Goal: Task Accomplishment & Management: Use online tool/utility

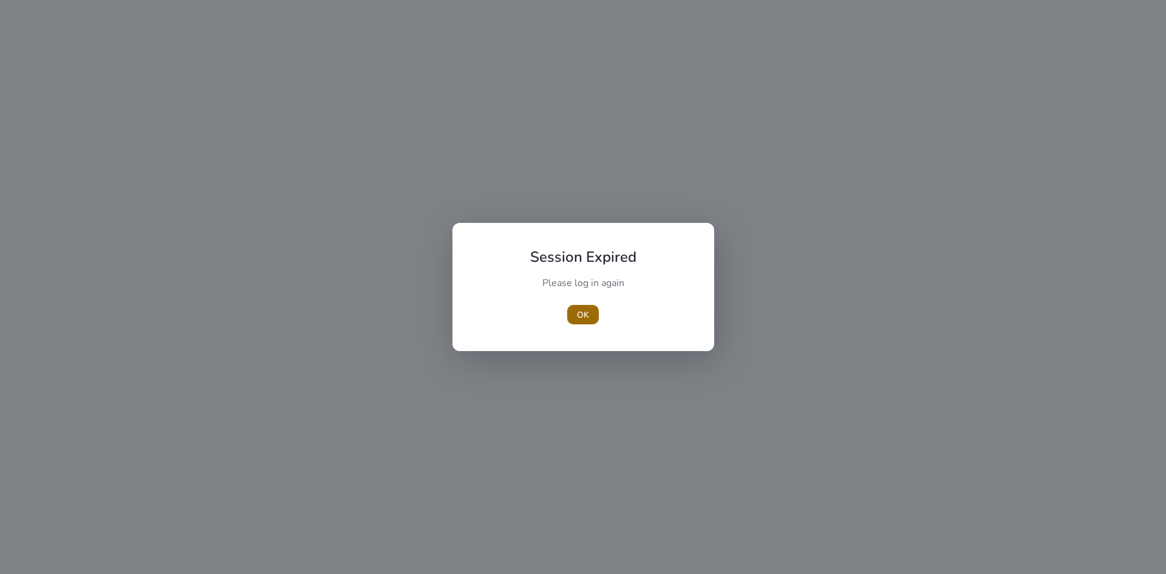
click at [576, 315] on span "button" at bounding box center [583, 314] width 32 height 29
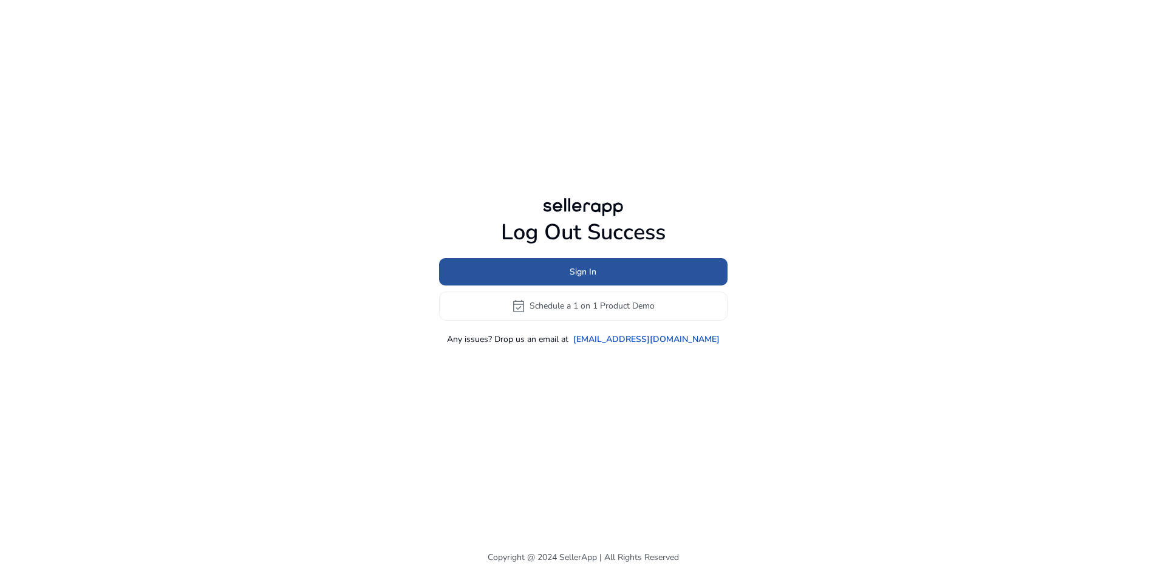
click at [593, 275] on span "Sign In" at bounding box center [583, 271] width 27 height 13
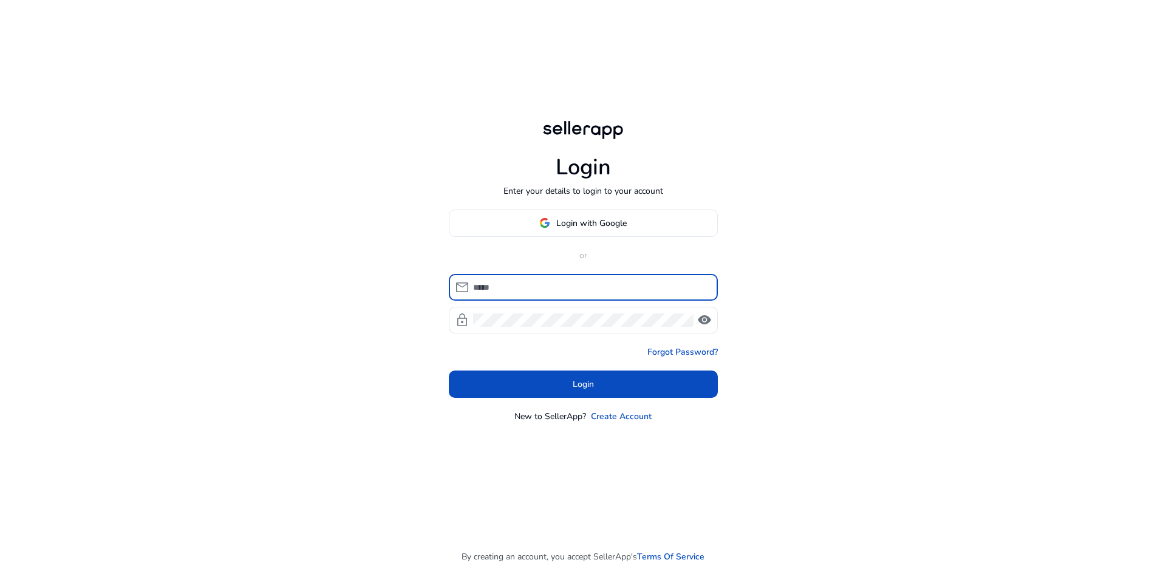
click at [600, 290] on input at bounding box center [590, 287] width 235 height 13
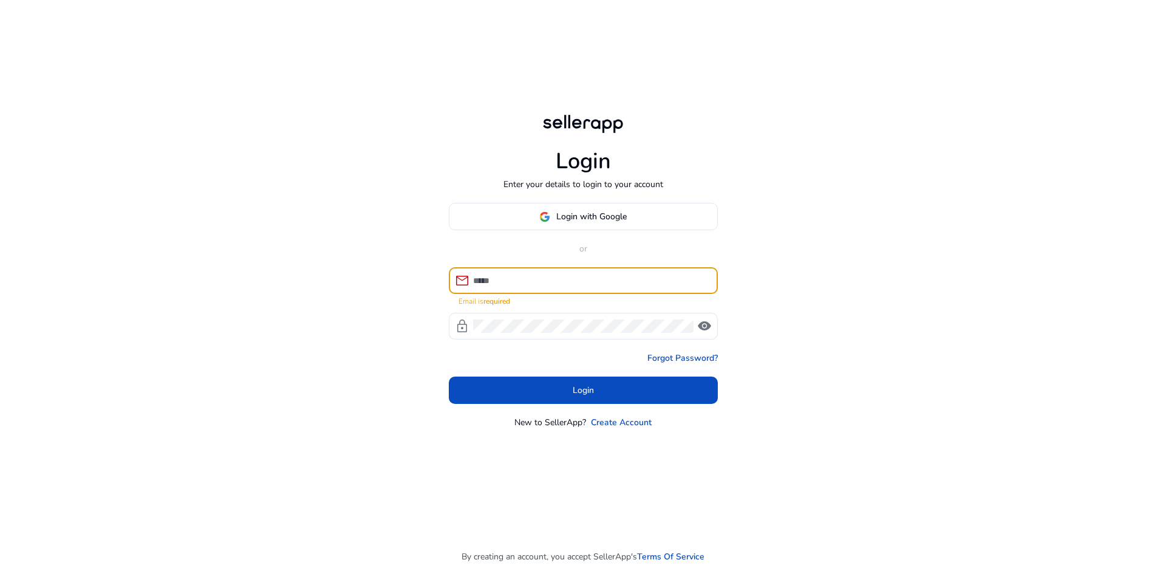
type input "**********"
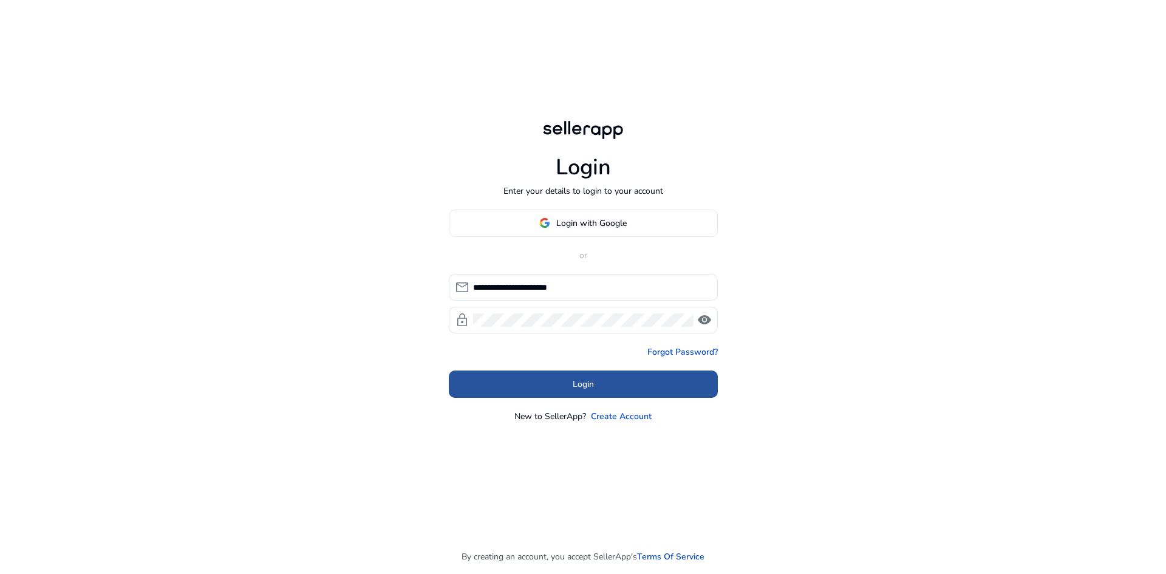
click at [587, 374] on span at bounding box center [583, 383] width 269 height 29
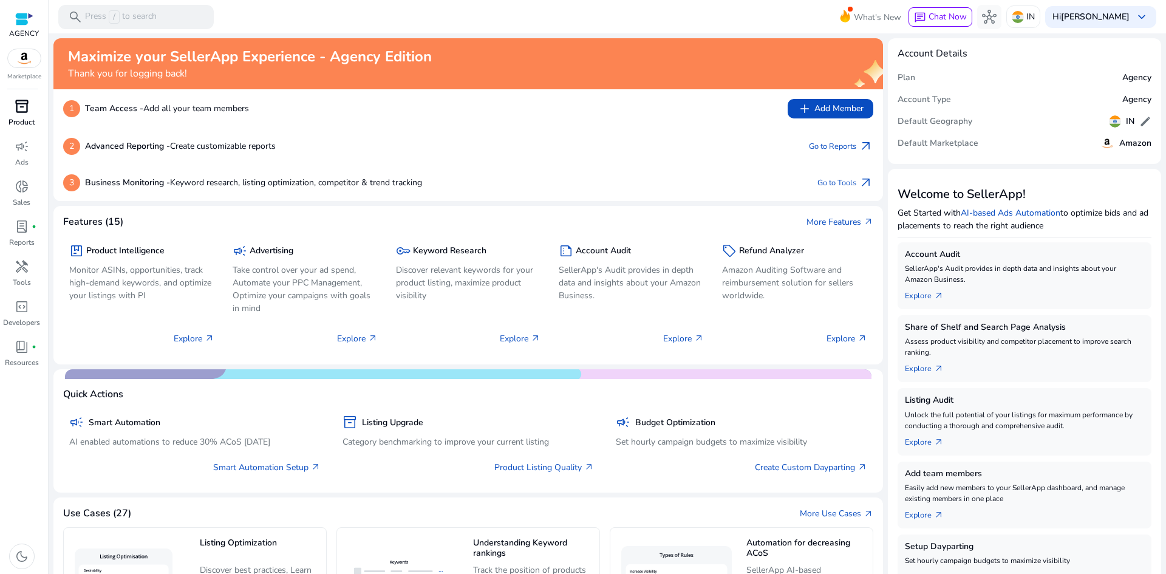
click at [26, 109] on span "inventory_2" at bounding box center [22, 106] width 15 height 15
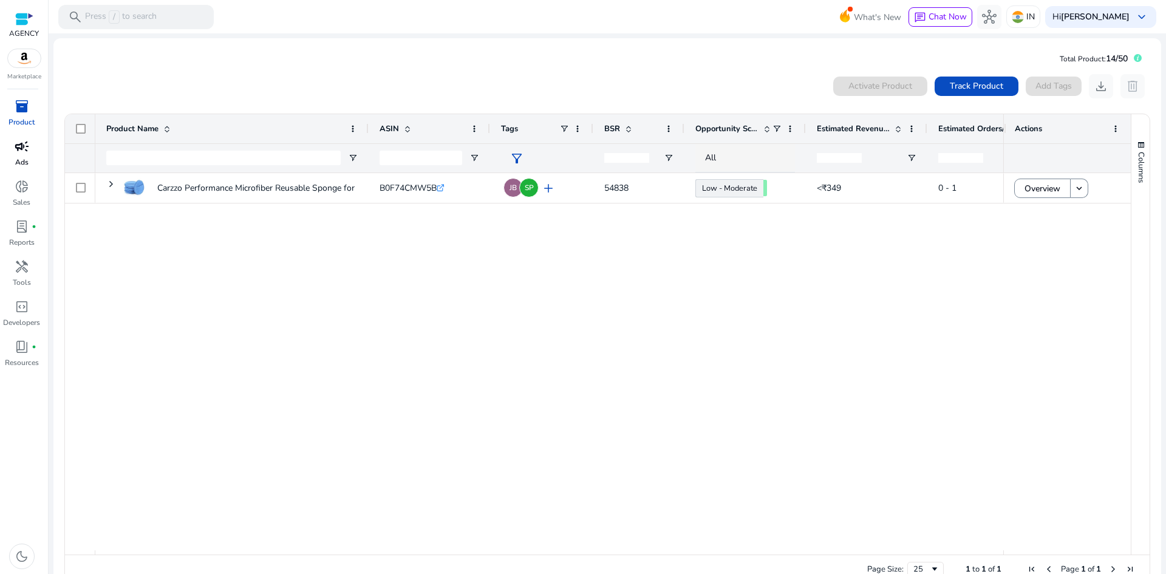
click at [18, 149] on span "campaign" at bounding box center [22, 146] width 15 height 15
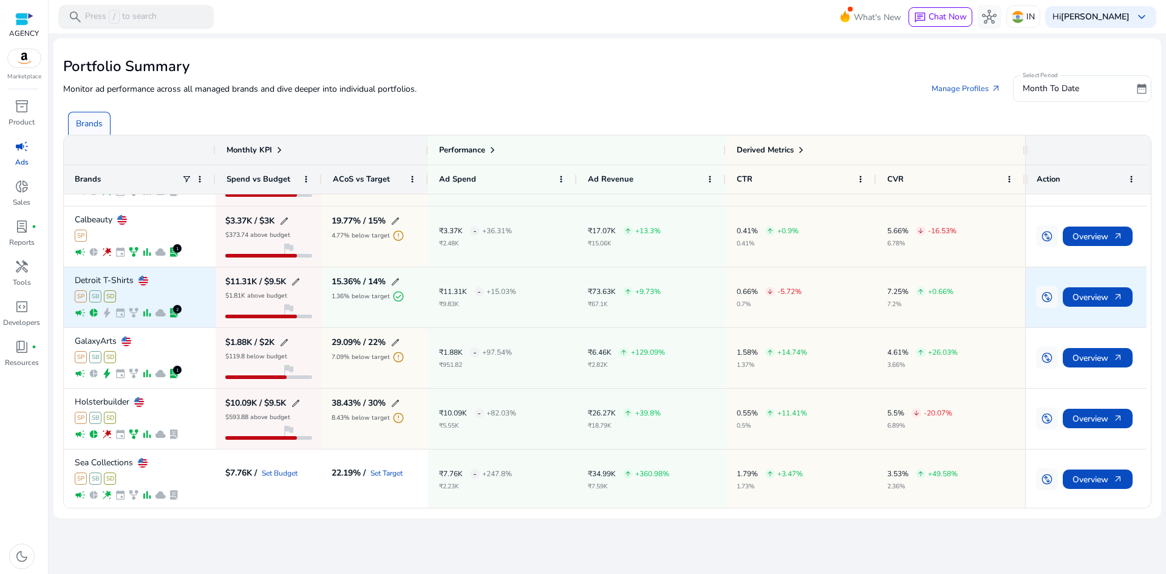
scroll to position [173, 0]
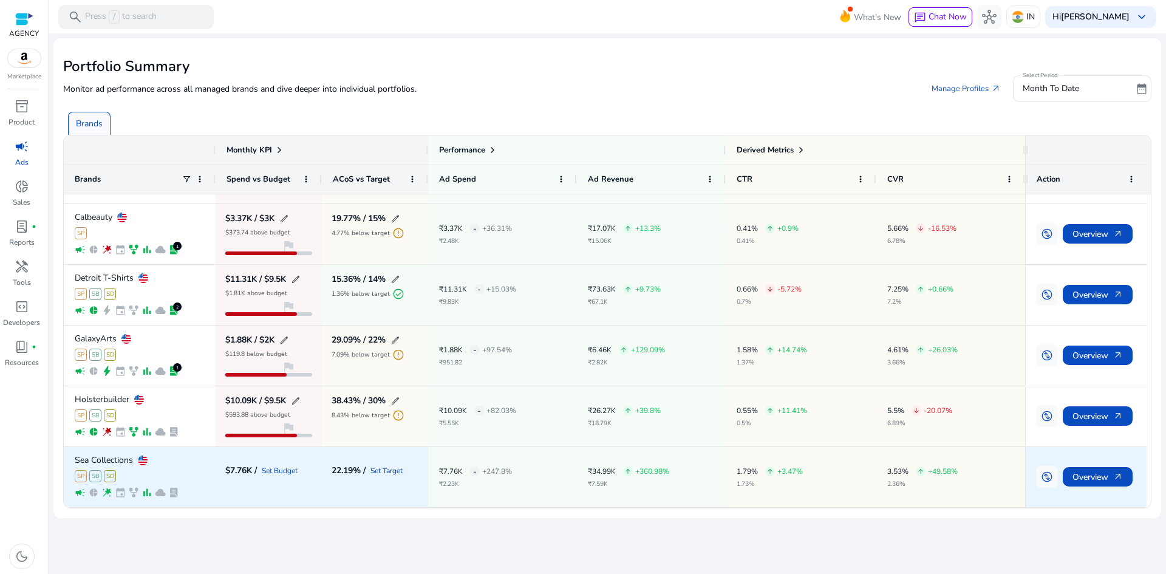
click at [395, 472] on link "Set Target" at bounding box center [387, 470] width 32 height 7
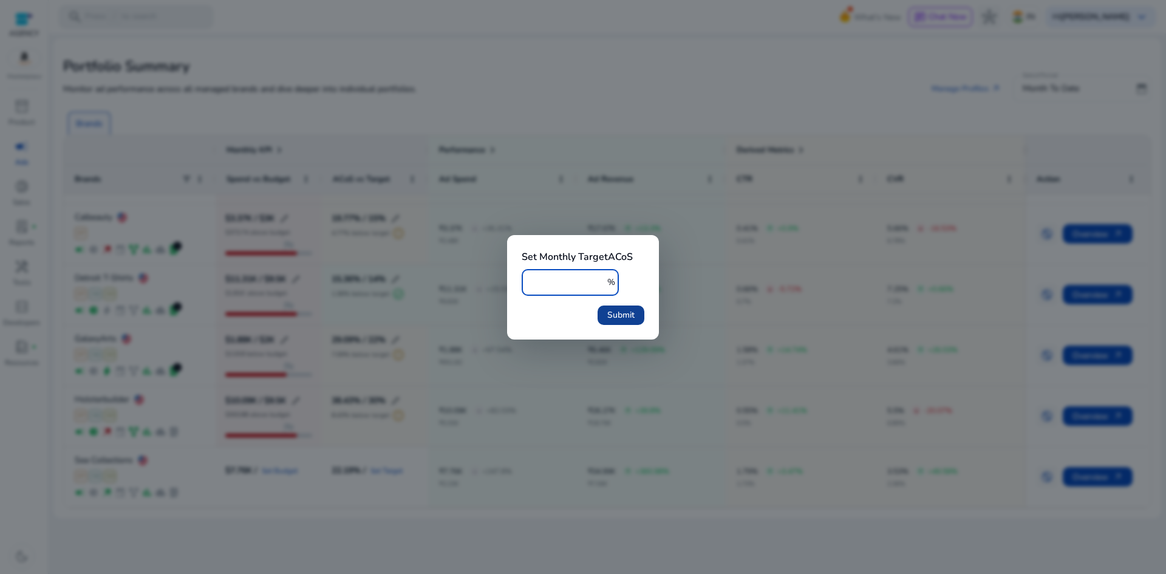
type input "***"
click at [620, 308] on span "submit" at bounding box center [621, 315] width 47 height 29
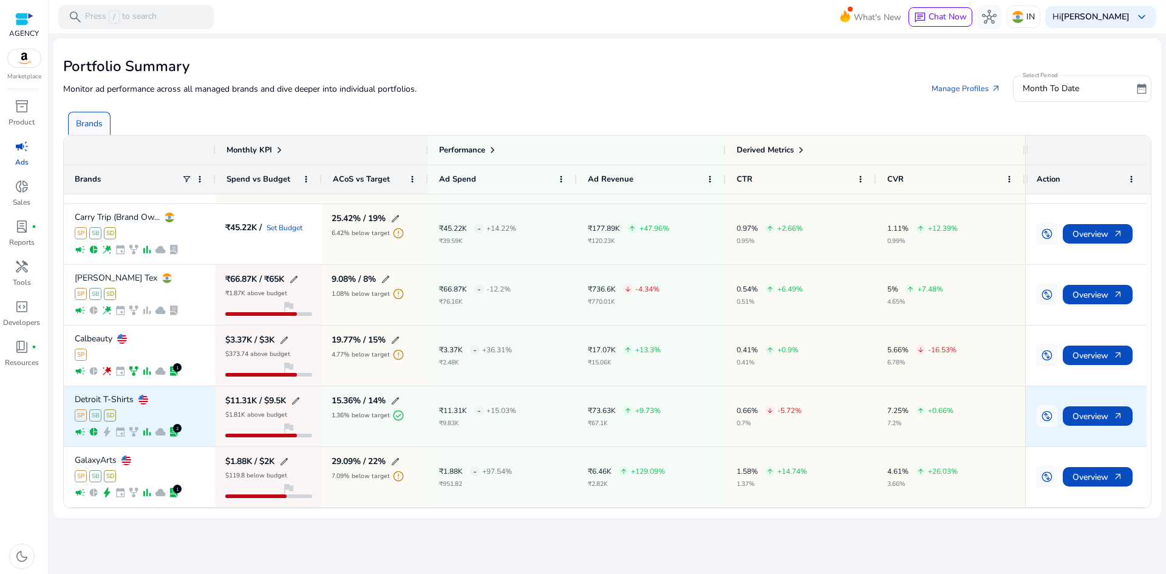
scroll to position [0, 0]
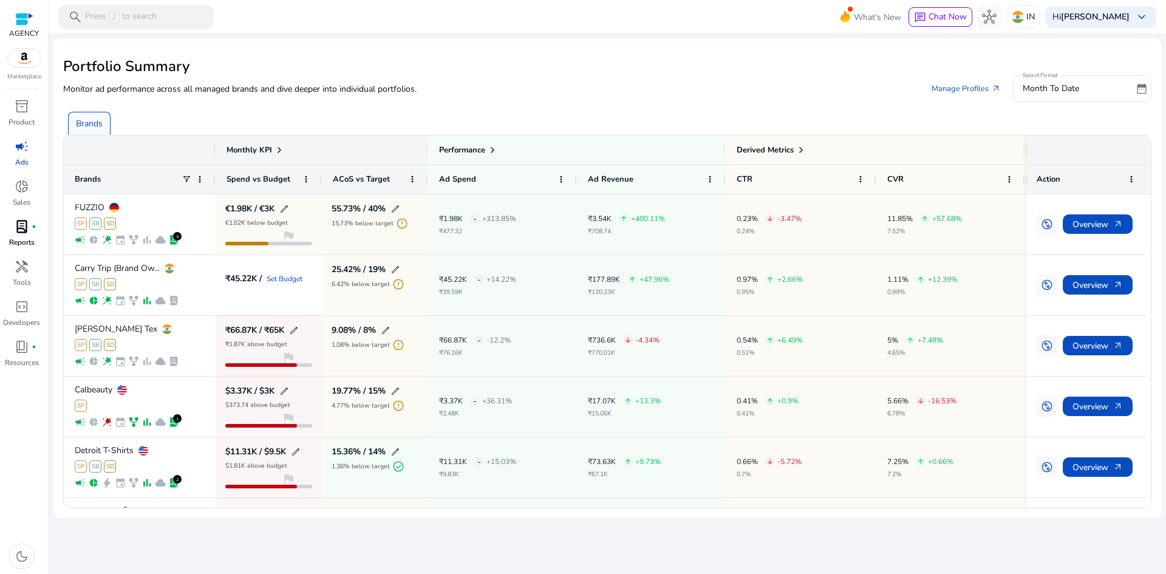
click at [30, 231] on div "lab_profile fiber_manual_record" at bounding box center [22, 226] width 34 height 19
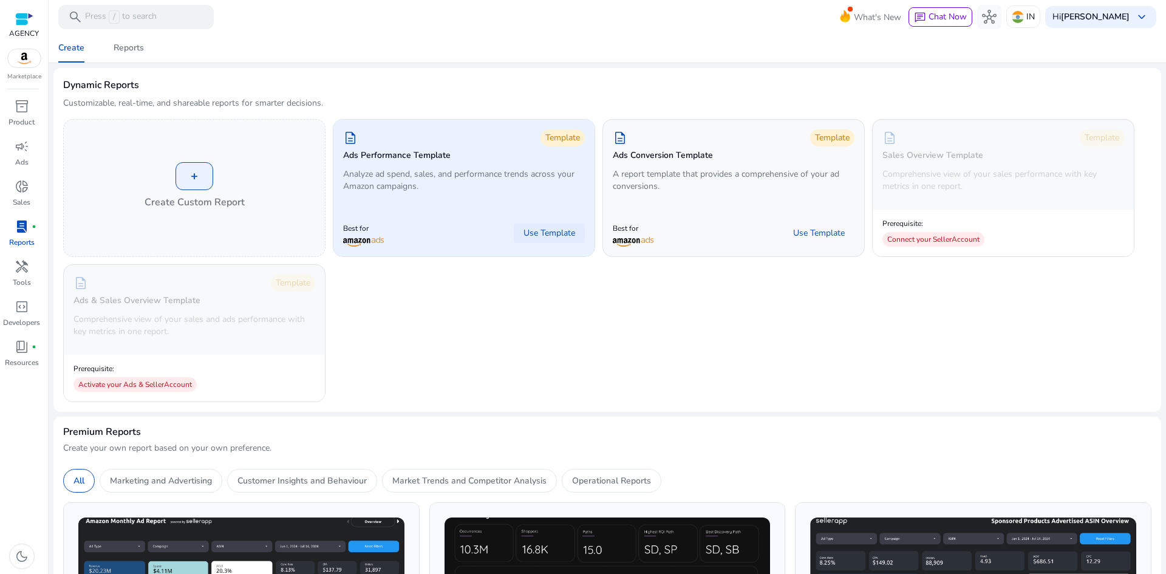
click at [533, 231] on span "Use Template" at bounding box center [550, 233] width 52 height 12
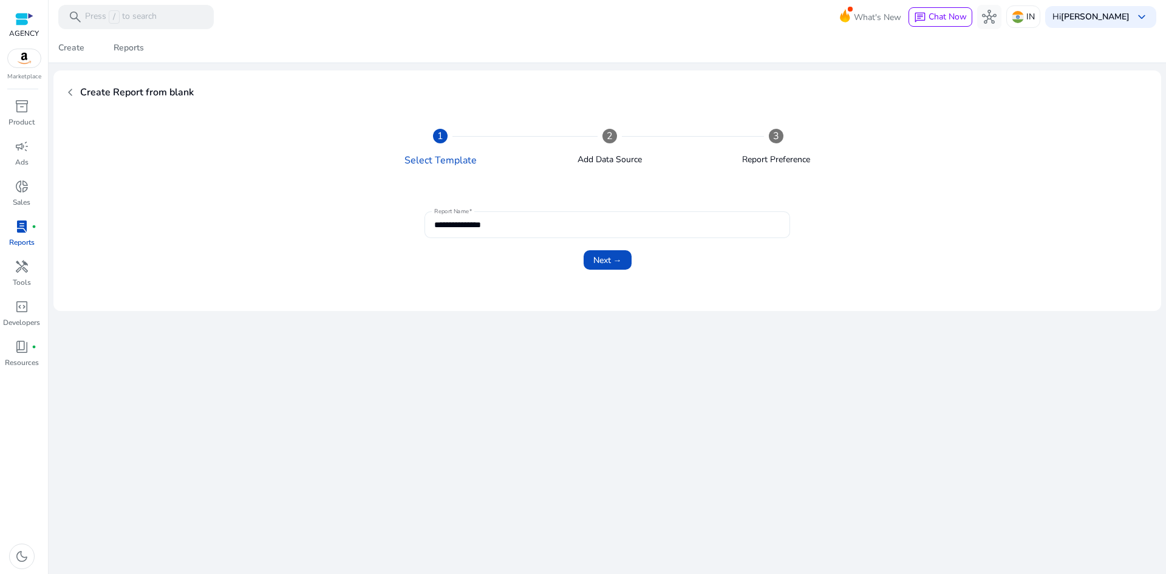
click at [495, 224] on input "**********" at bounding box center [607, 224] width 346 height 13
click at [547, 219] on input "**********" at bounding box center [607, 224] width 346 height 13
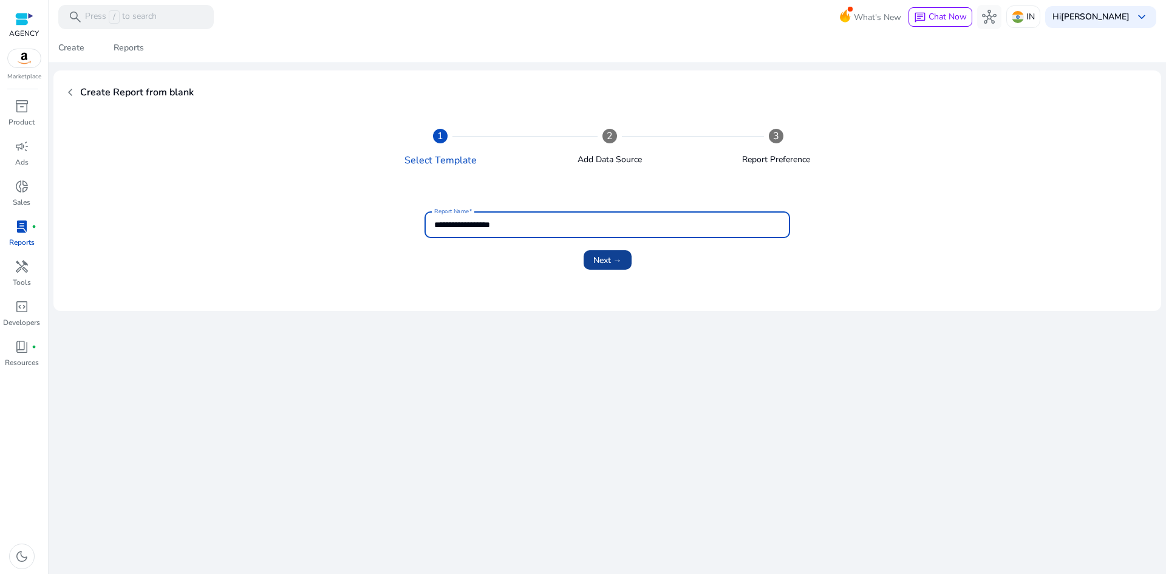
type input "**********"
click at [611, 256] on span "Next →" at bounding box center [607, 260] width 29 height 13
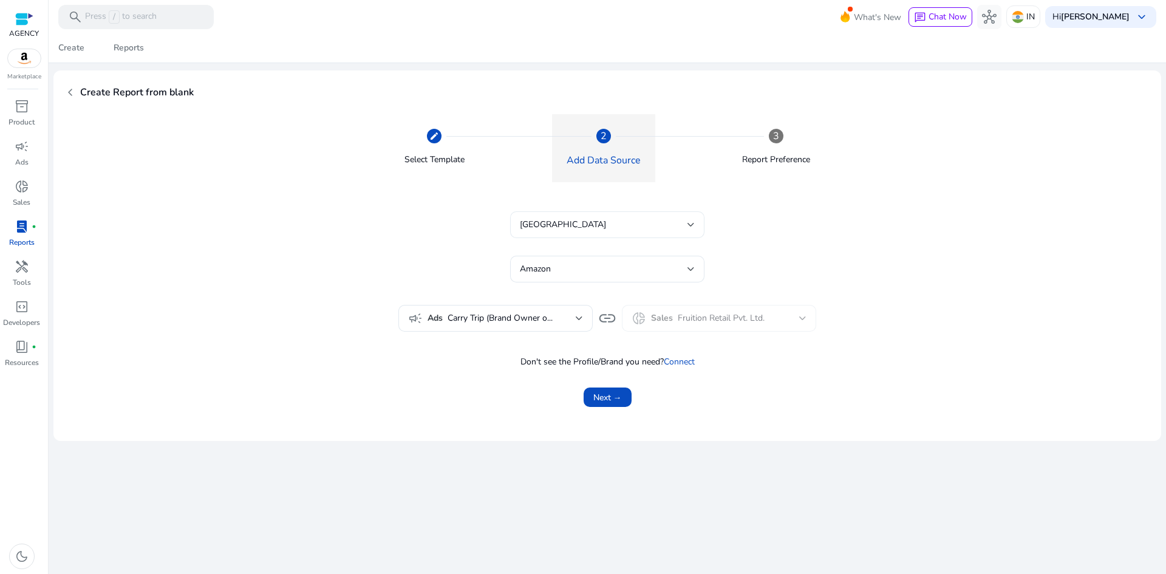
click at [585, 229] on div "India" at bounding box center [604, 224] width 168 height 13
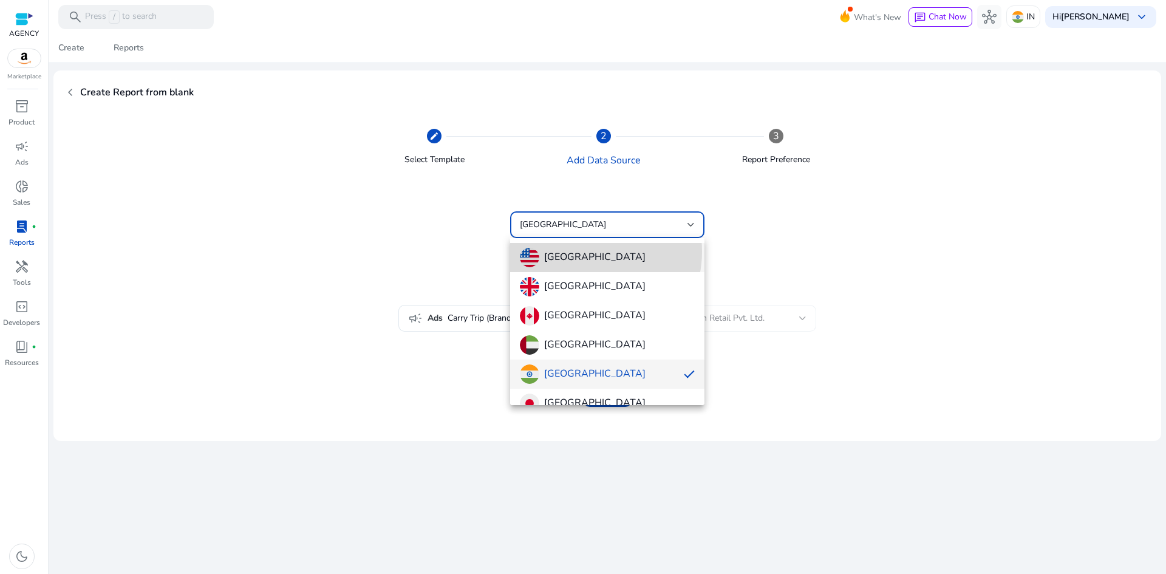
click at [583, 251] on h4 "[GEOGRAPHIC_DATA]" at bounding box center [594, 257] width 101 height 12
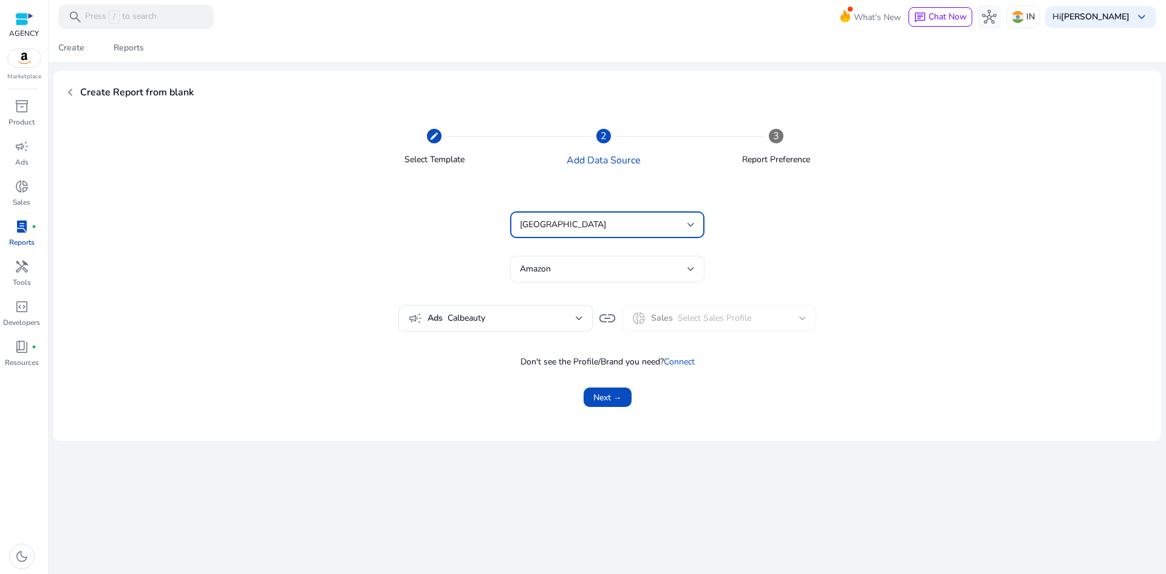
click at [582, 270] on div "Amazon" at bounding box center [604, 268] width 168 height 13
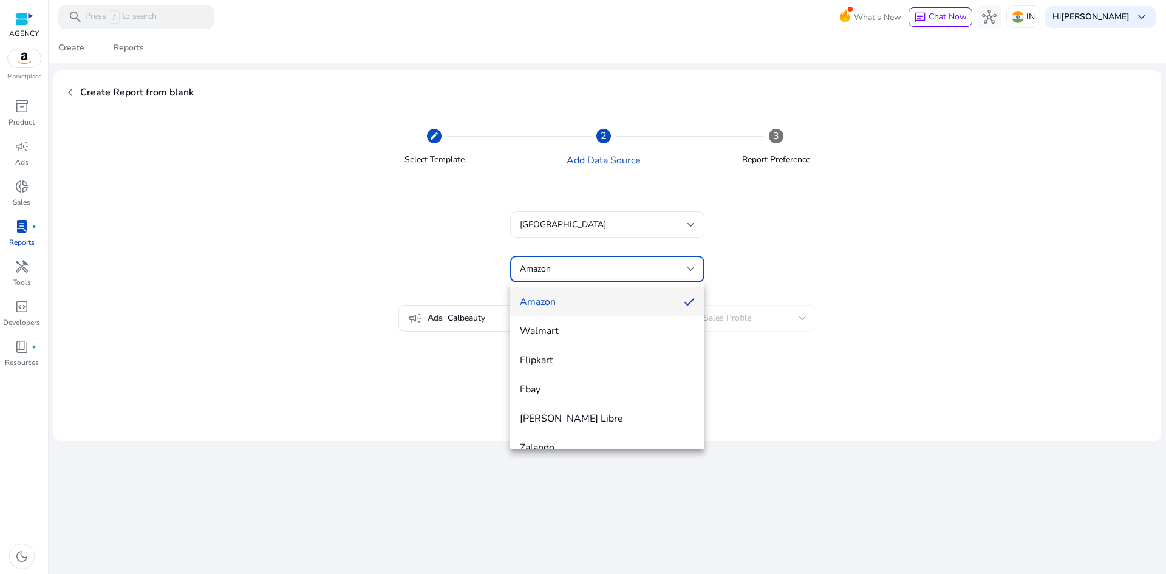
click at [582, 270] on div at bounding box center [583, 287] width 1166 height 574
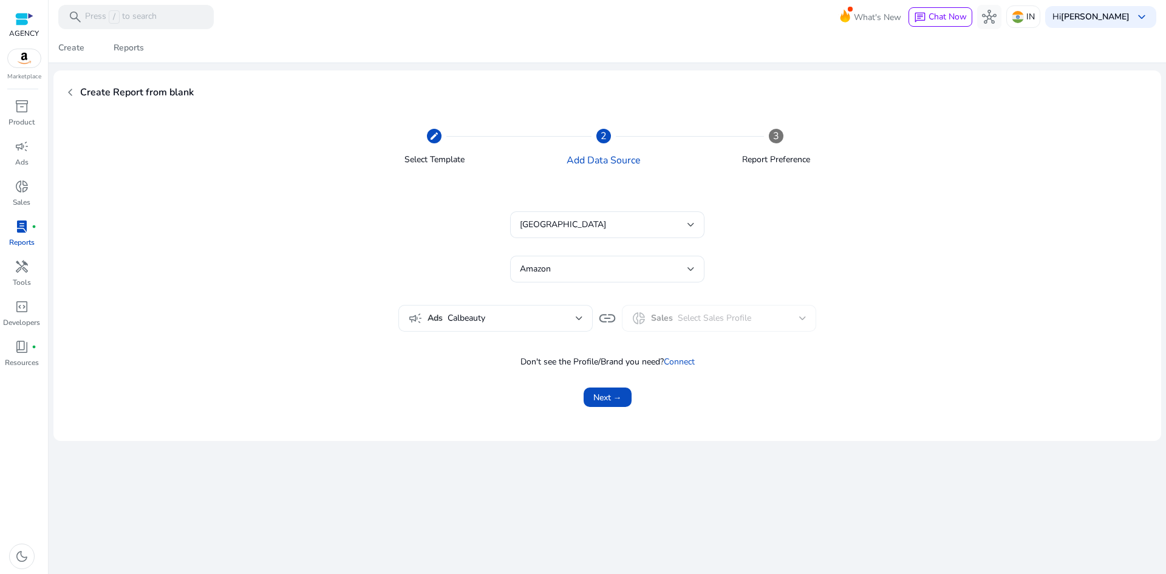
click at [518, 321] on span "Calbeauty" at bounding box center [512, 318] width 128 height 13
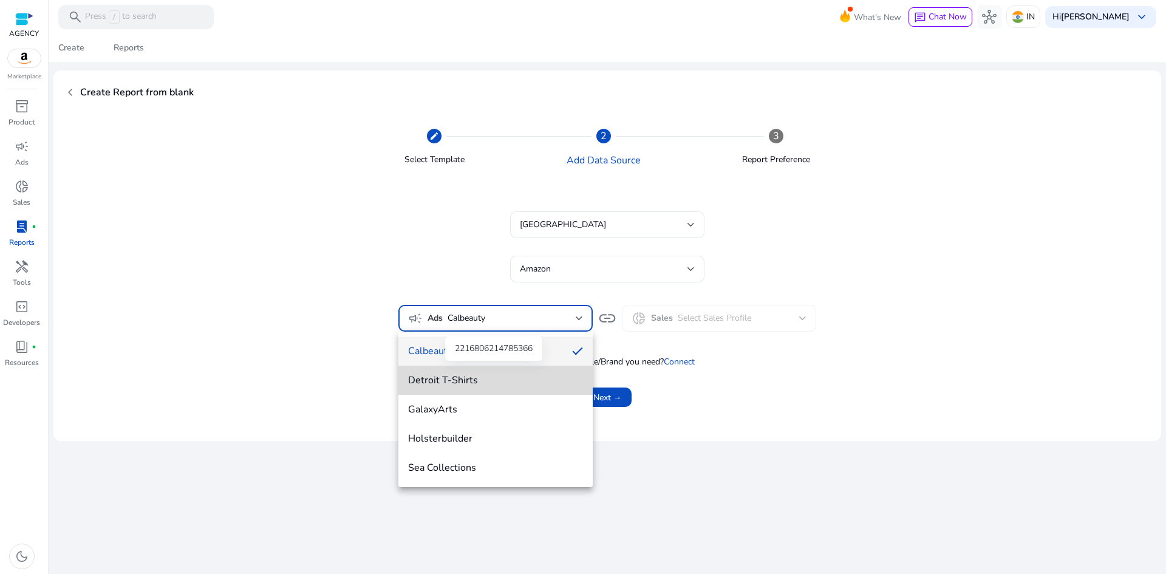
click at [493, 373] on mat-option "Detroit T-Shirts" at bounding box center [495, 380] width 194 height 29
type input "**********"
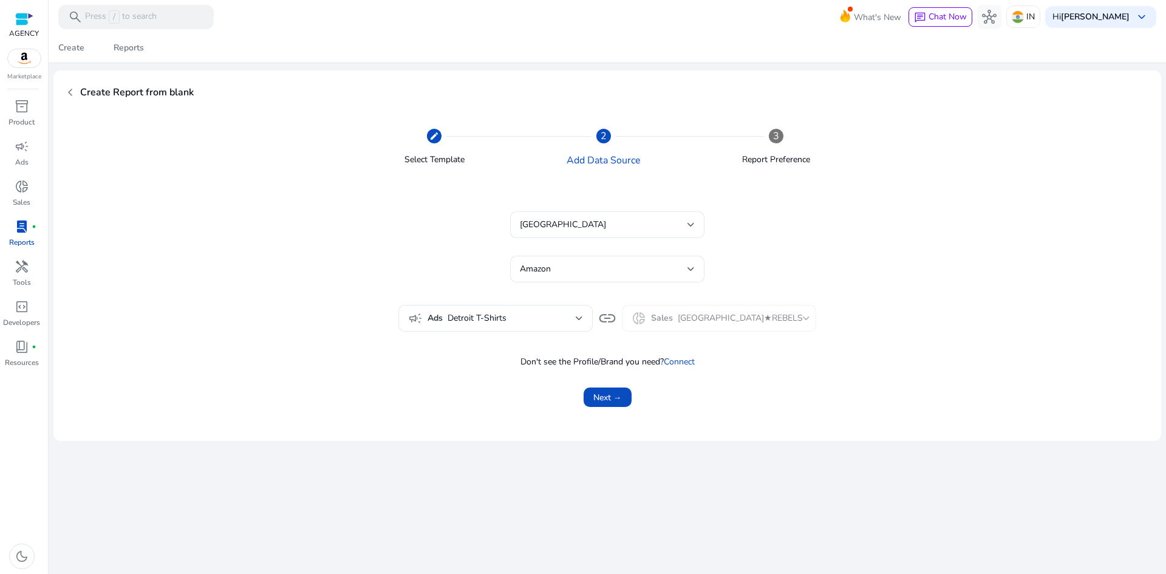
click at [704, 324] on mat-form-field "donut_small Sales DETROIT★REBELS" at bounding box center [719, 318] width 194 height 27
click at [604, 395] on span "Next →" at bounding box center [607, 397] width 29 height 13
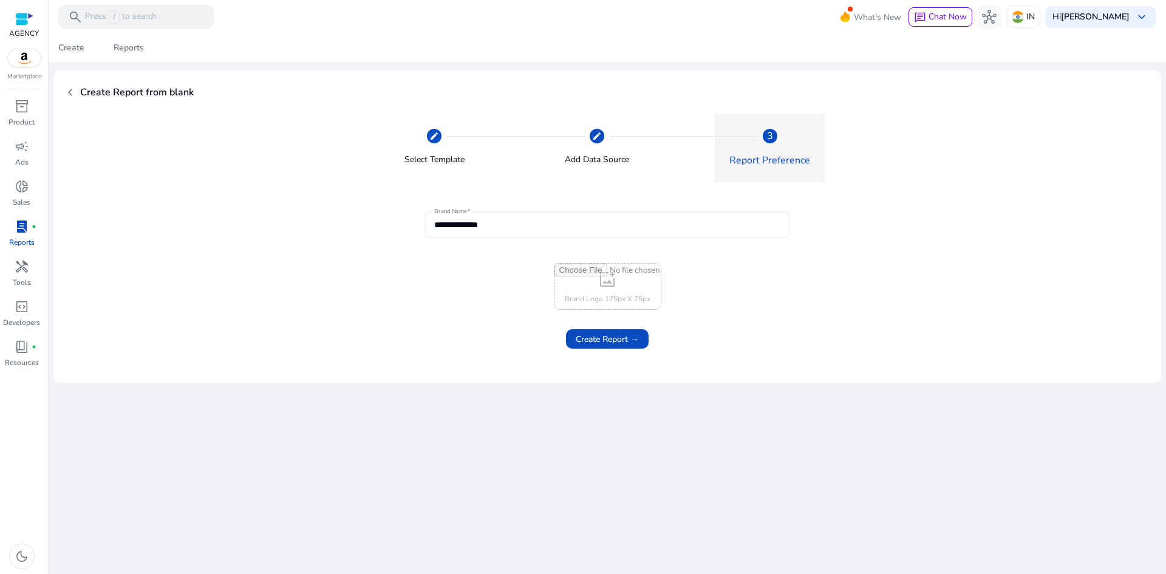
click at [525, 223] on input "**********" at bounding box center [607, 224] width 346 height 13
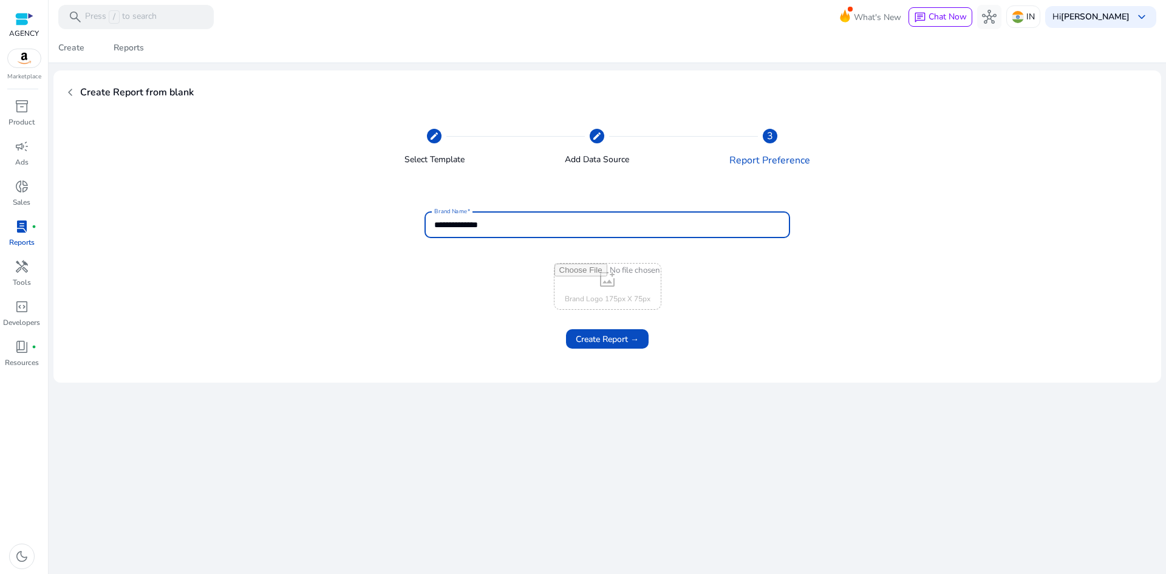
click at [613, 287] on input "file" at bounding box center [608, 287] width 106 height 46
type input "**********"
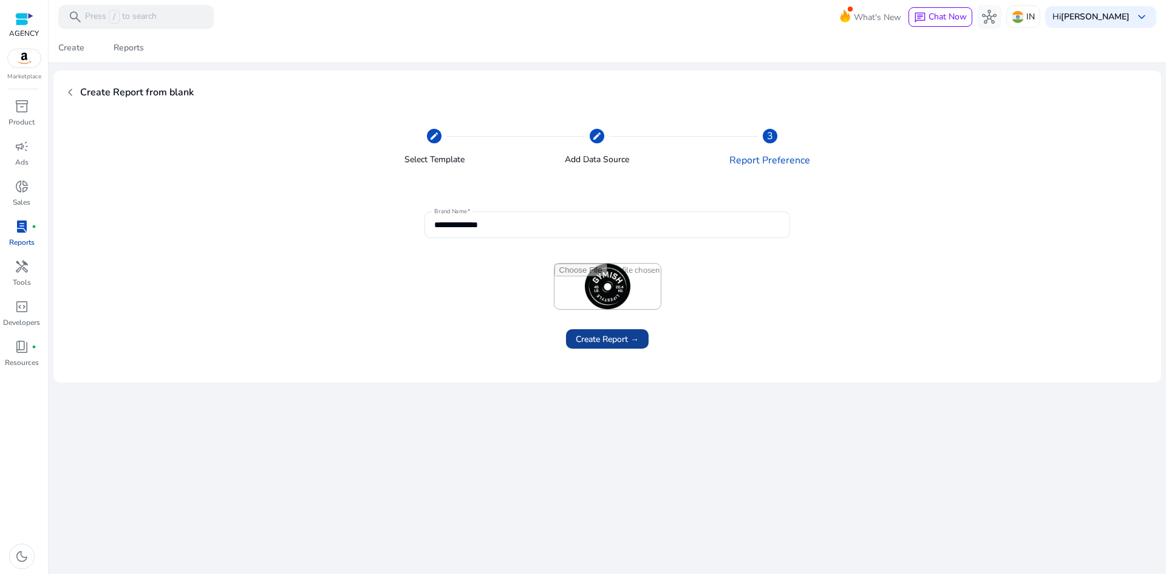
click at [610, 341] on span "Create Report →" at bounding box center [607, 339] width 63 height 13
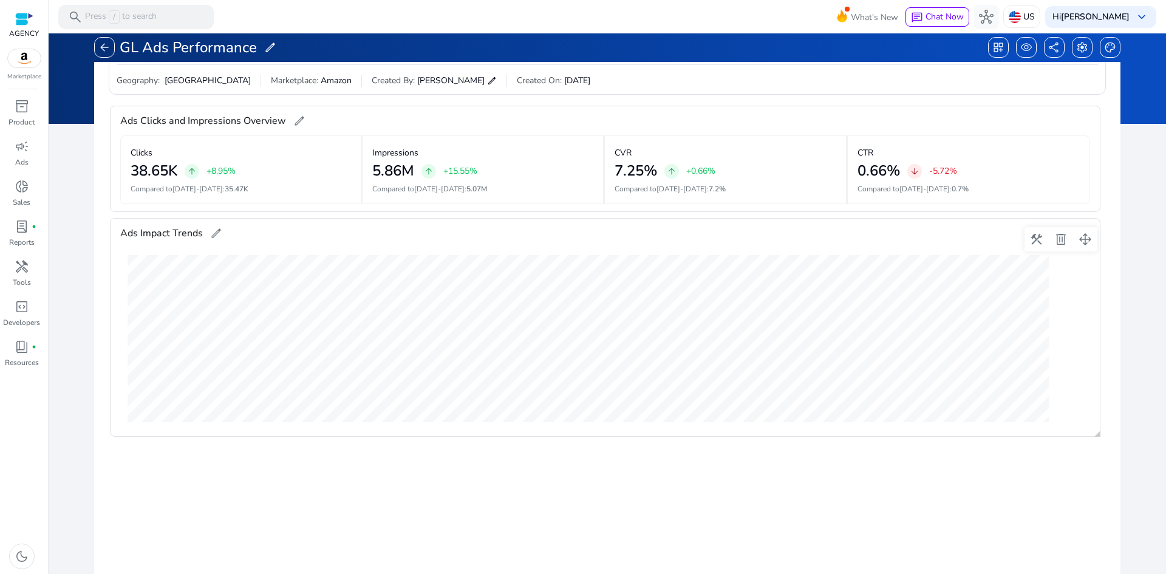
scroll to position [182, 0]
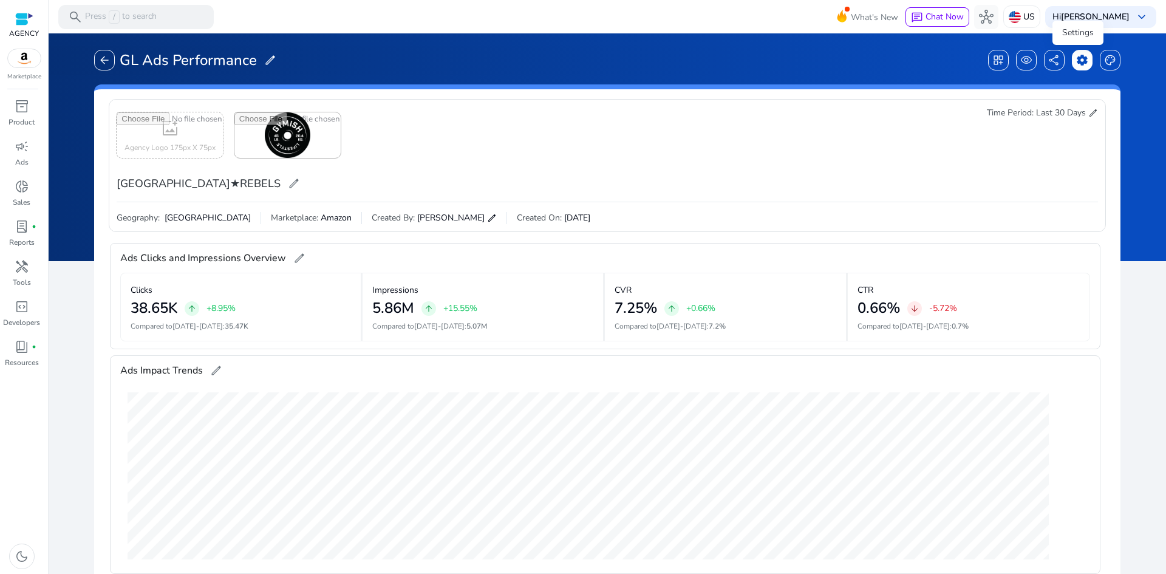
click at [1079, 60] on span "settings" at bounding box center [1082, 60] width 12 height 12
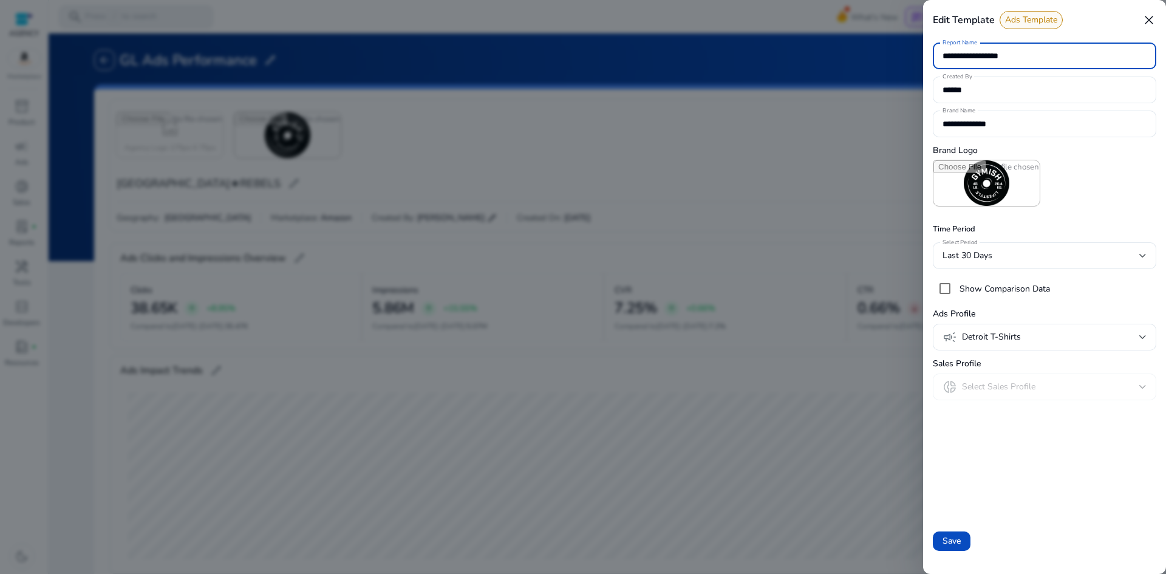
click at [849, 152] on div at bounding box center [583, 287] width 1166 height 574
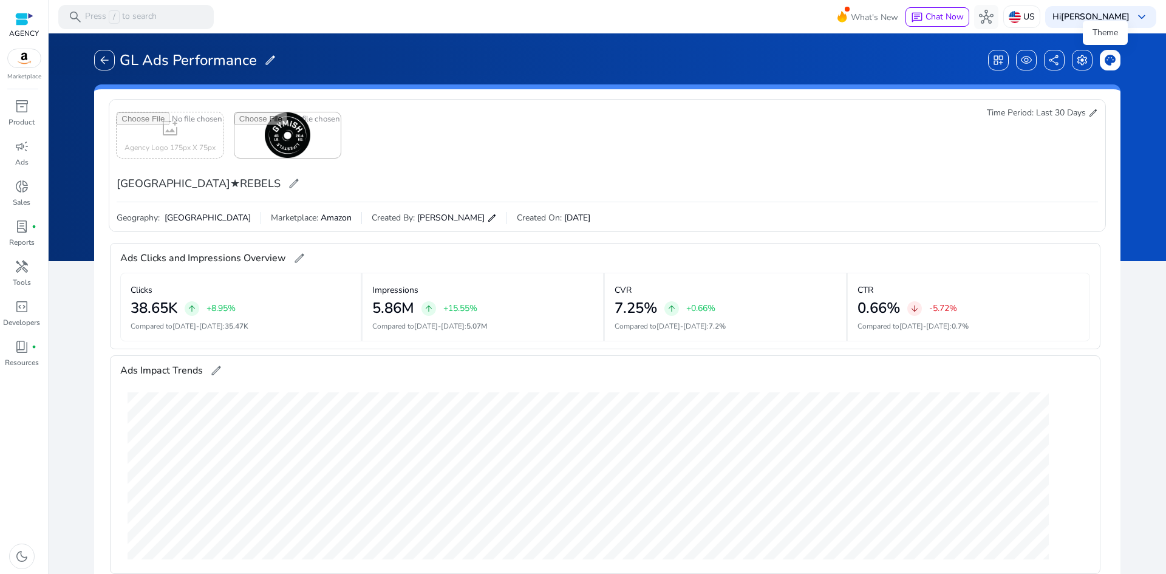
click at [1104, 61] on span "palette" at bounding box center [1110, 60] width 12 height 12
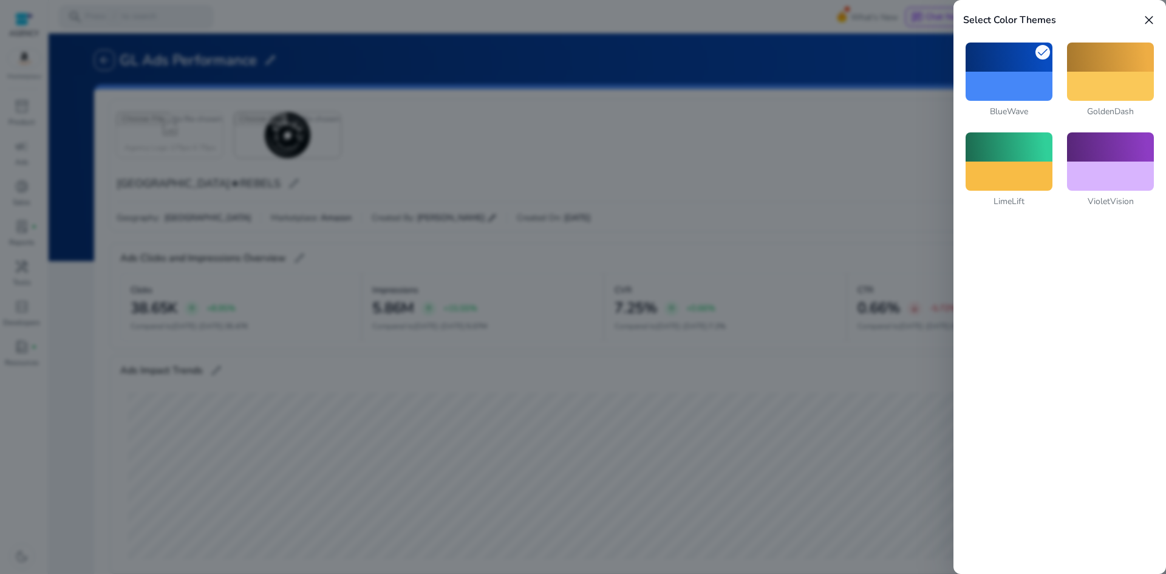
click at [903, 120] on div at bounding box center [583, 287] width 1166 height 574
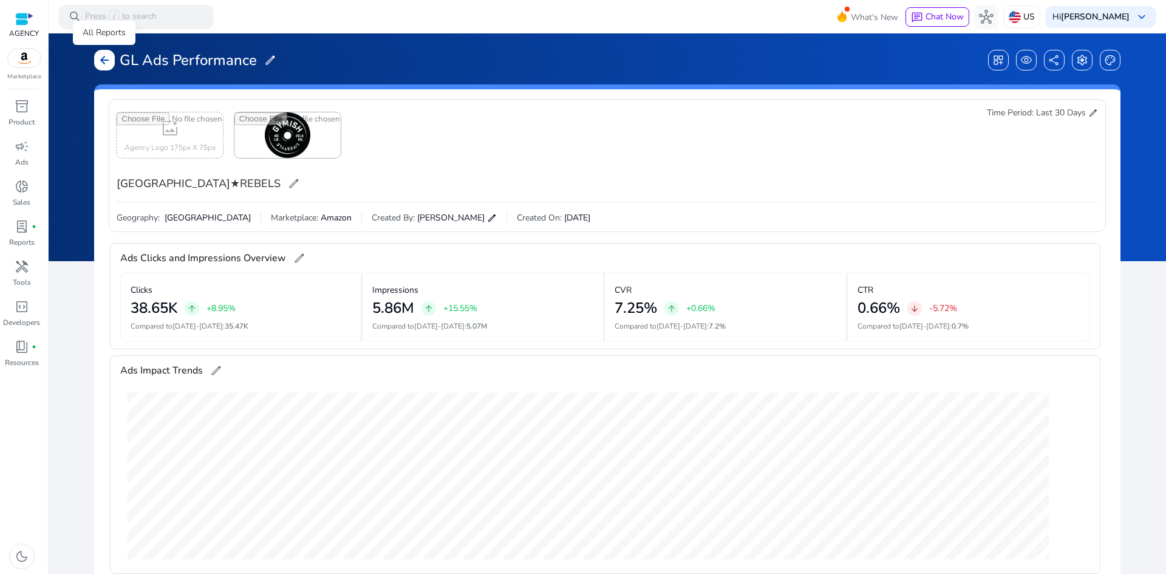
click at [110, 66] on span "arrow_back" at bounding box center [104, 60] width 12 height 12
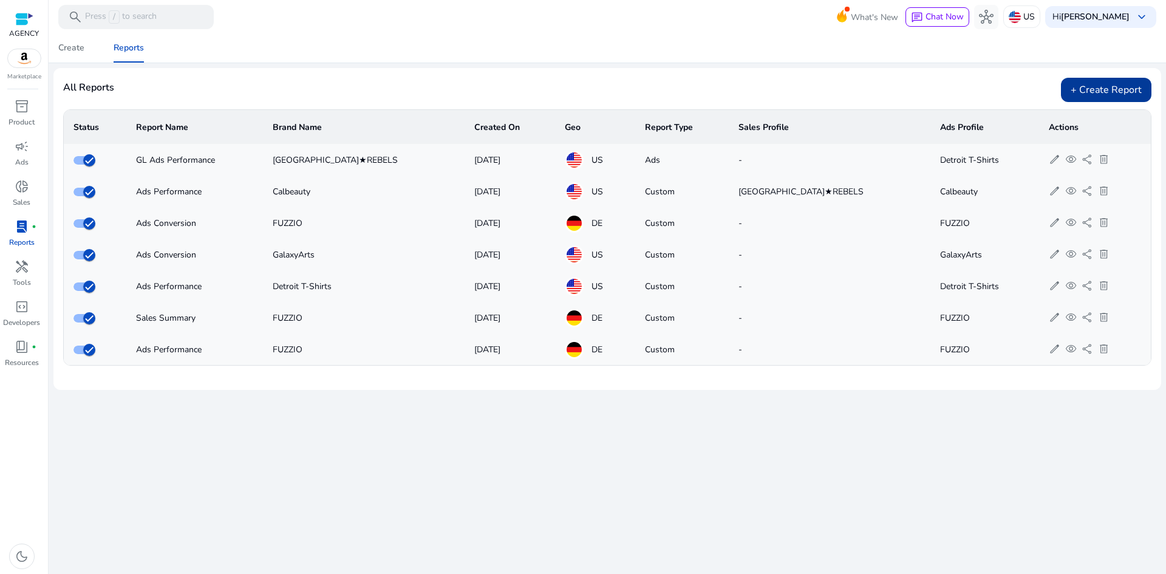
click at [1099, 90] on div "+ Create Report" at bounding box center [1106, 90] width 91 height 24
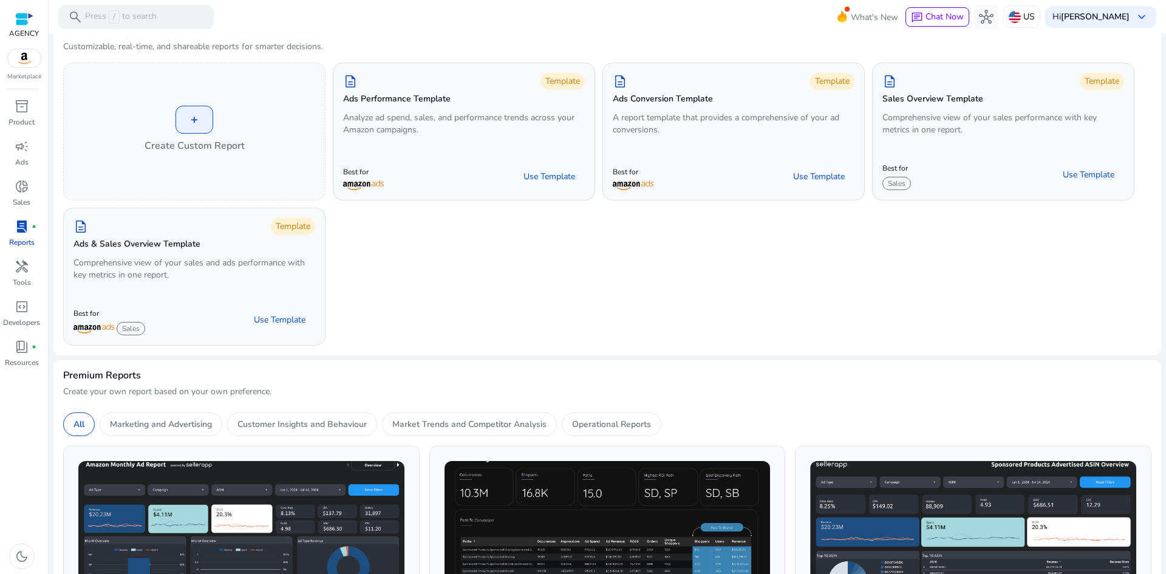
scroll to position [61, 0]
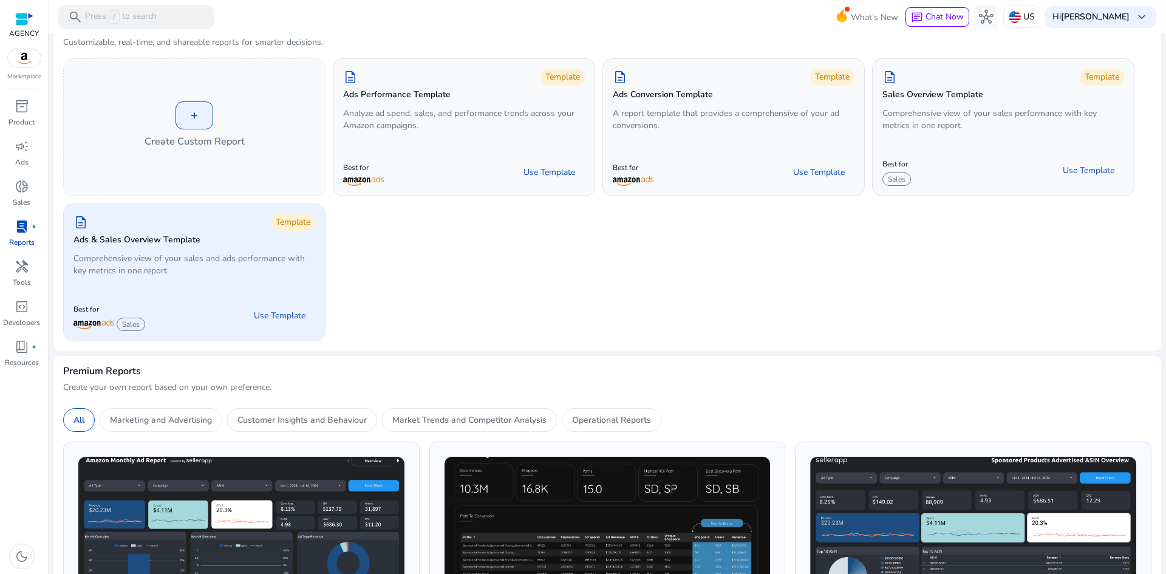
click at [224, 276] on p "Comprehensive view of your sales and ads performance with key metrics in one re…" at bounding box center [194, 265] width 242 height 24
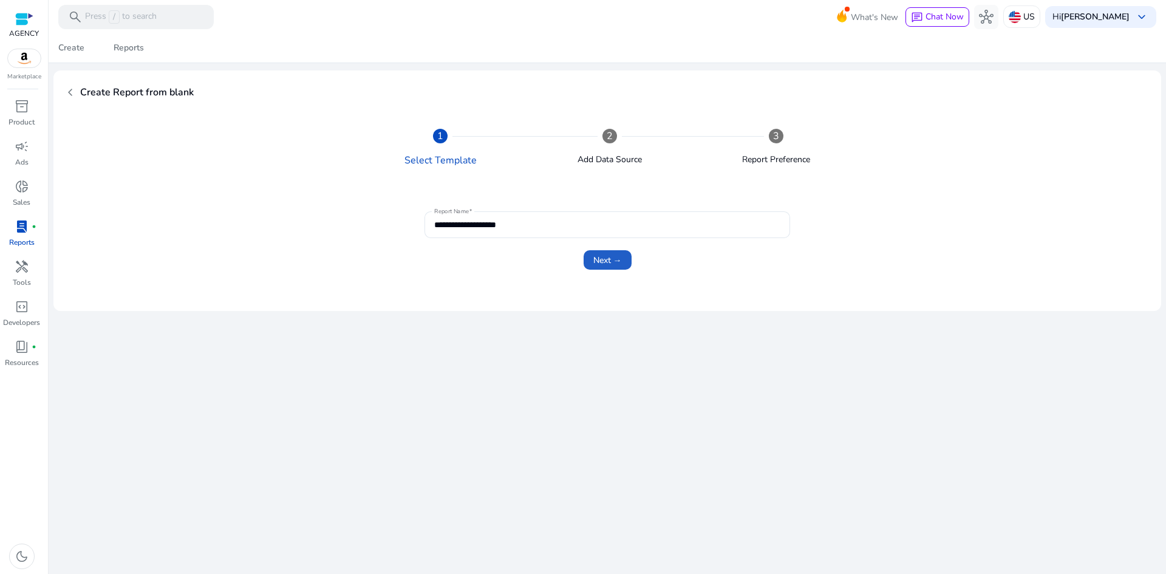
click at [601, 259] on span "Next →" at bounding box center [607, 260] width 29 height 13
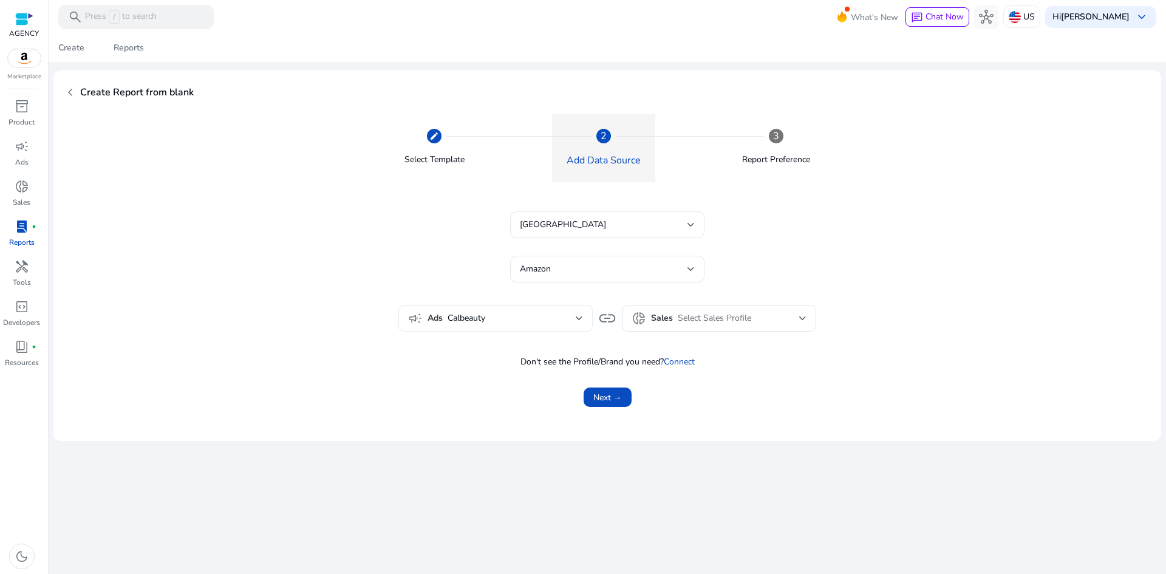
click at [537, 323] on span "Calbeauty" at bounding box center [512, 318] width 128 height 13
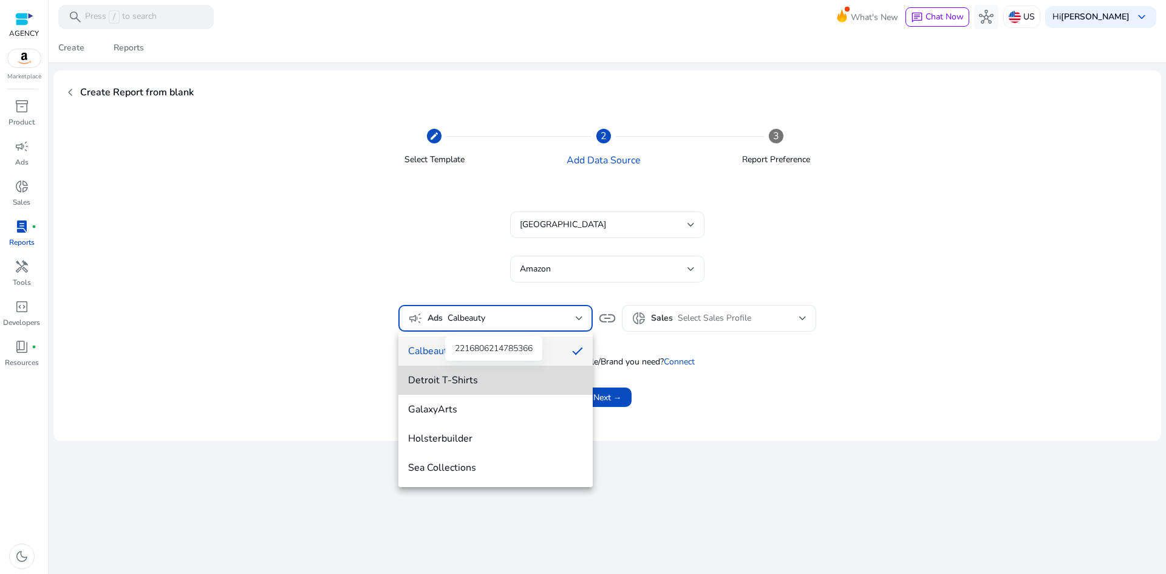
click at [493, 374] on span "Detroit T-Shirts" at bounding box center [495, 380] width 175 height 13
type input "**********"
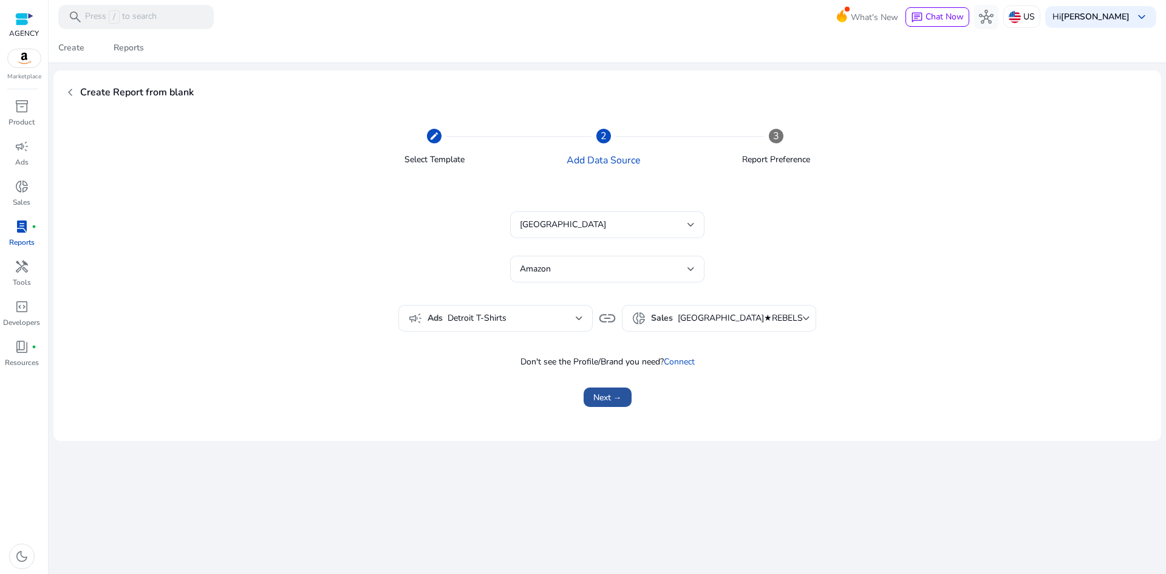
click at [613, 394] on span "Next →" at bounding box center [607, 397] width 29 height 13
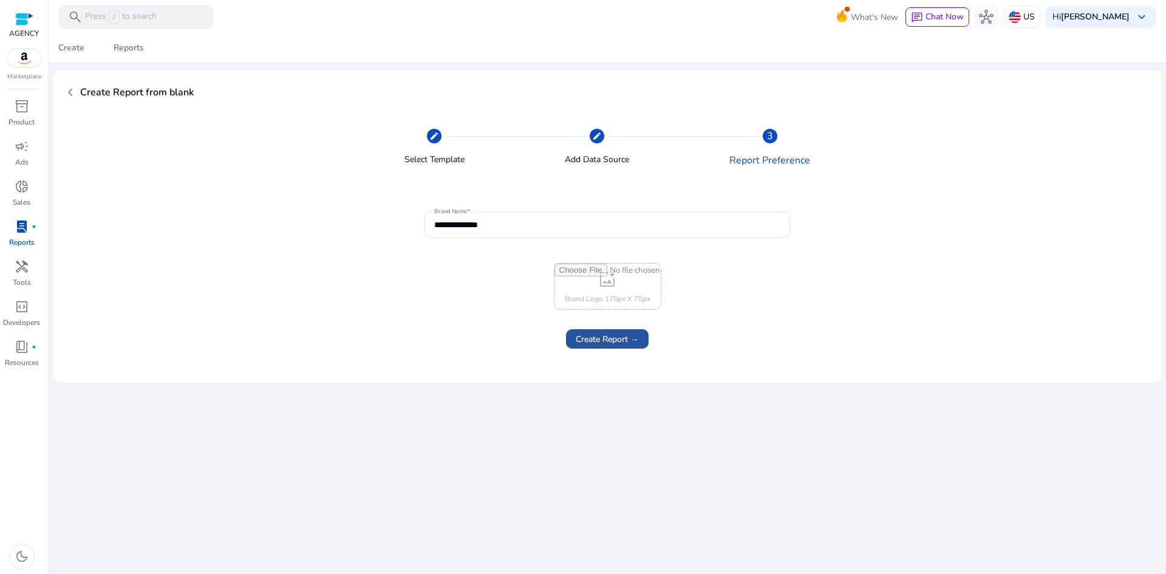
click at [606, 343] on span "Create Report →" at bounding box center [607, 339] width 63 height 13
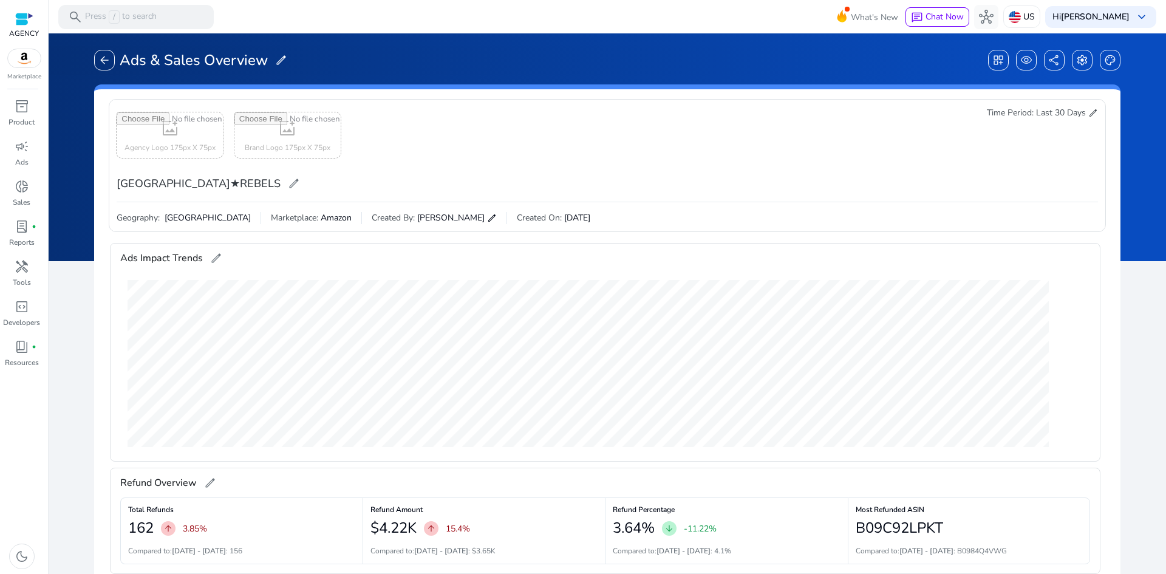
click at [1054, 116] on span "Last 30 Days" at bounding box center [1061, 113] width 50 height 12
click at [1088, 112] on span "edit" at bounding box center [1093, 113] width 10 height 10
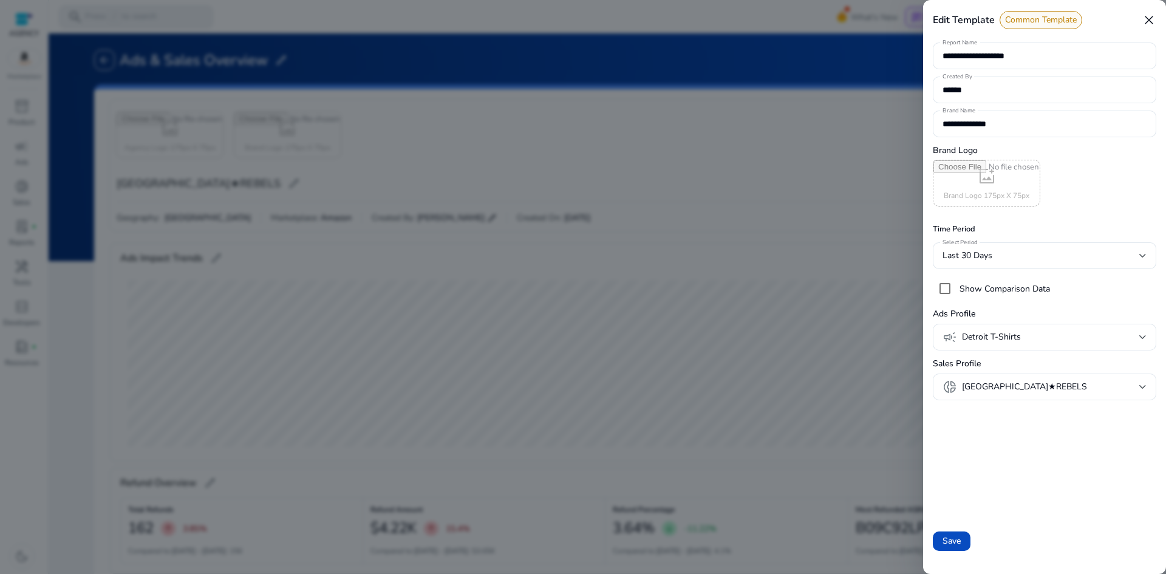
click at [876, 143] on div at bounding box center [583, 287] width 1166 height 574
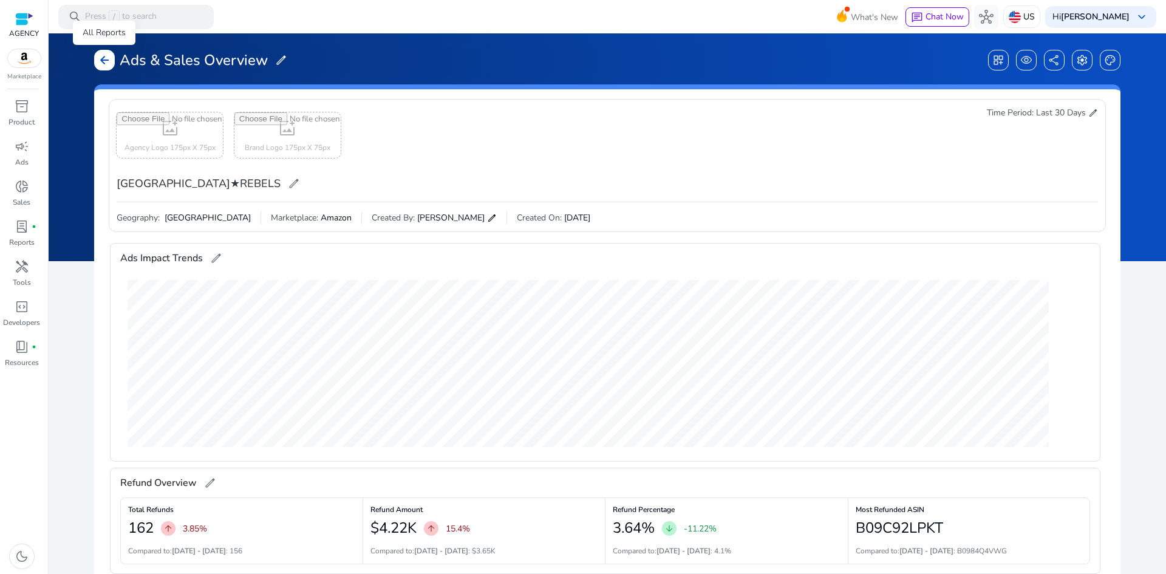
click at [100, 54] on span "arrow_back" at bounding box center [104, 60] width 12 height 12
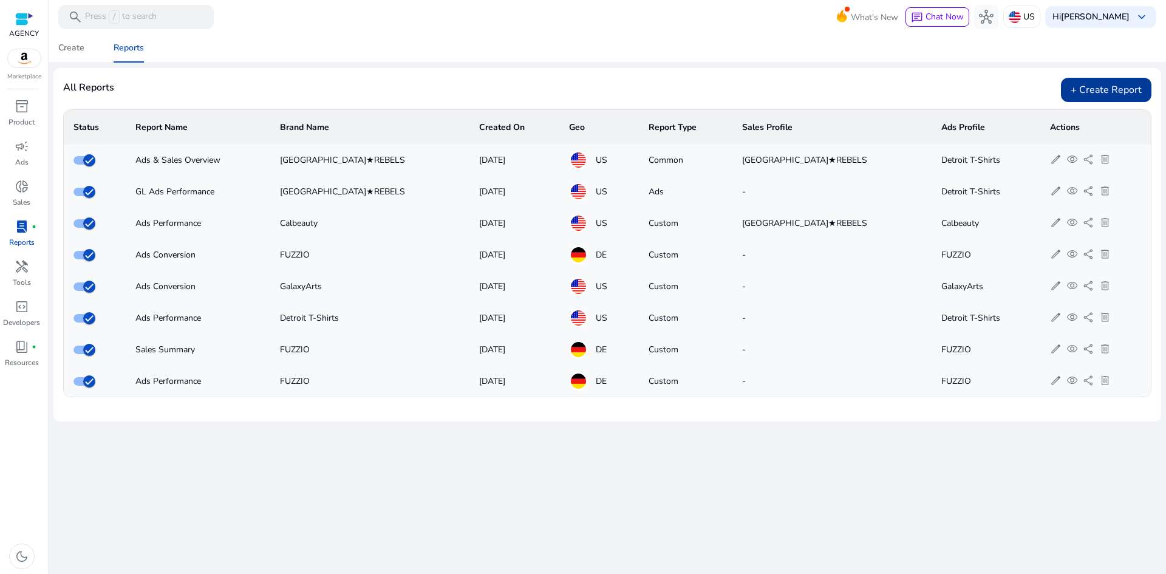
click at [1096, 91] on div "+ Create Report" at bounding box center [1106, 90] width 91 height 24
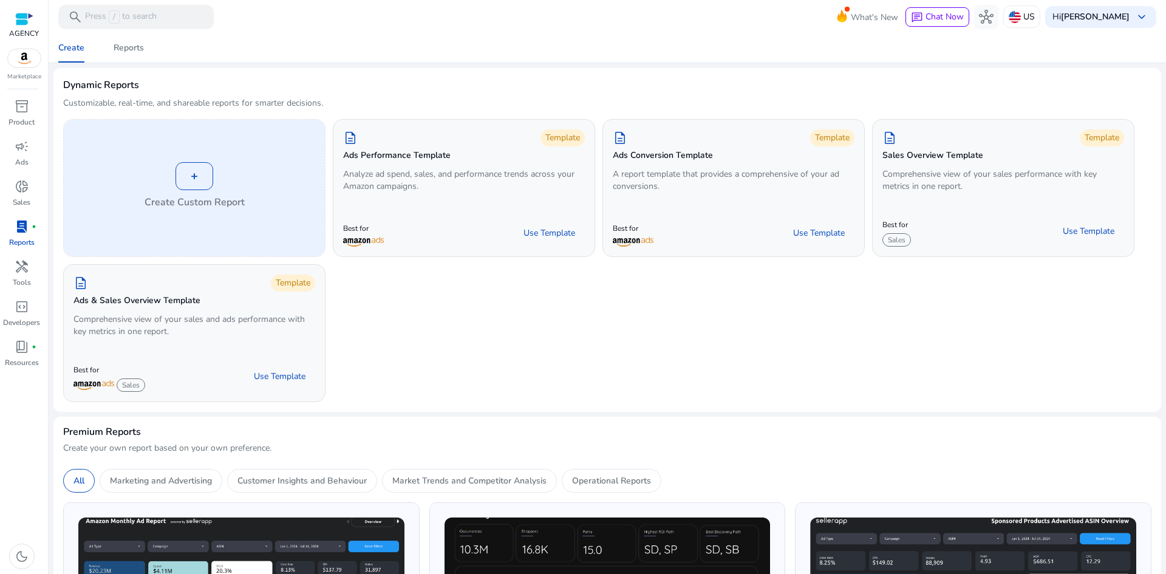
click at [198, 176] on div "+" at bounding box center [195, 176] width 38 height 28
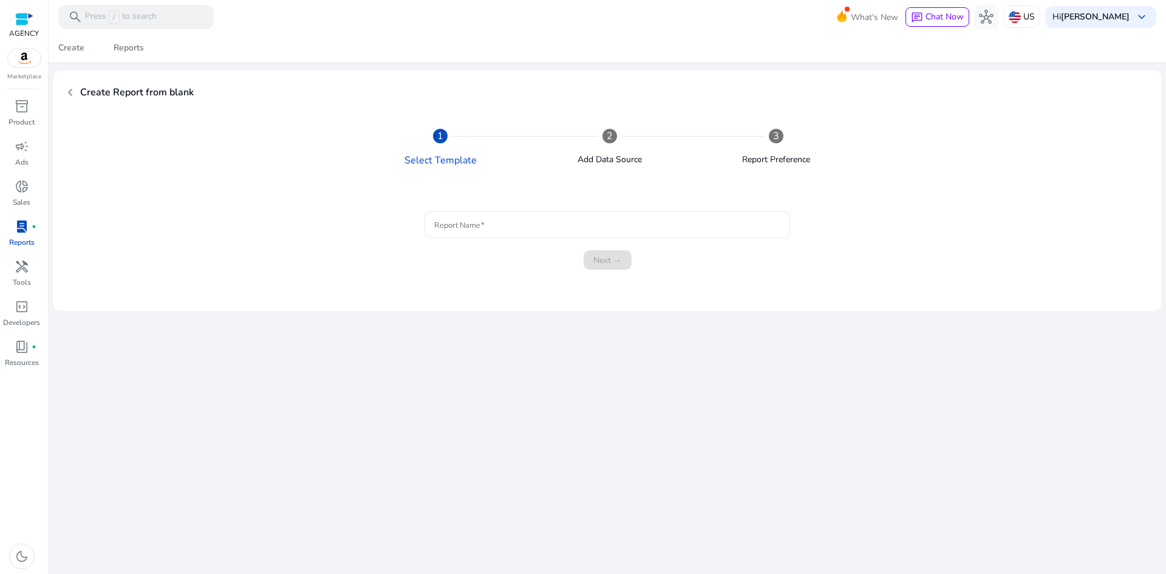
click at [514, 220] on input "Report Name" at bounding box center [607, 224] width 346 height 13
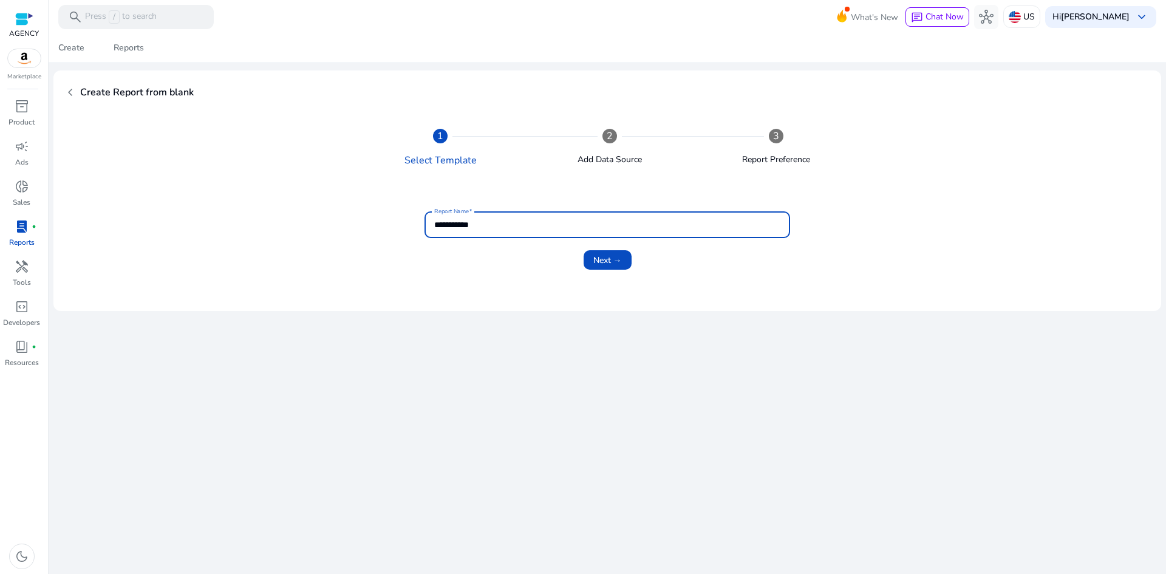
type input "**********"
click at [611, 258] on span "Next →" at bounding box center [607, 260] width 29 height 13
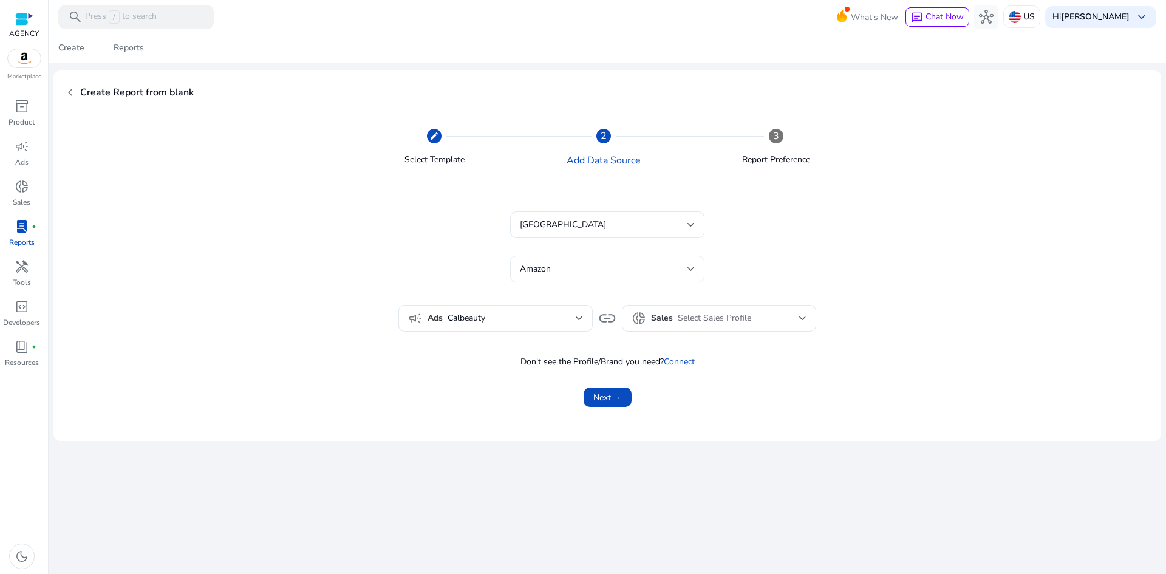
click at [587, 258] on div "Amazon" at bounding box center [607, 269] width 175 height 27
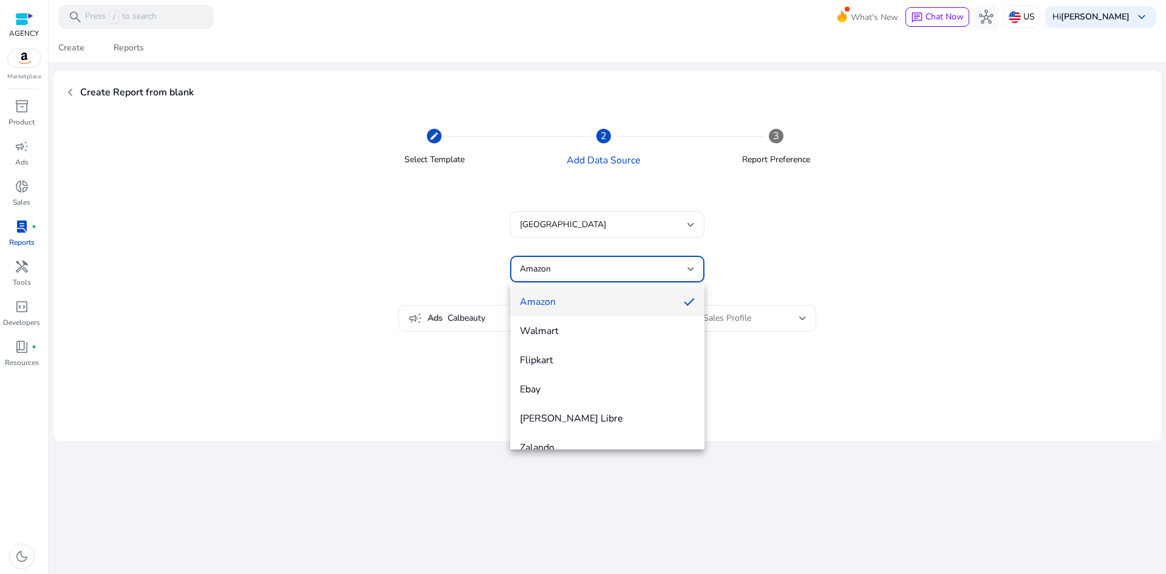
click at [581, 266] on div at bounding box center [583, 287] width 1166 height 574
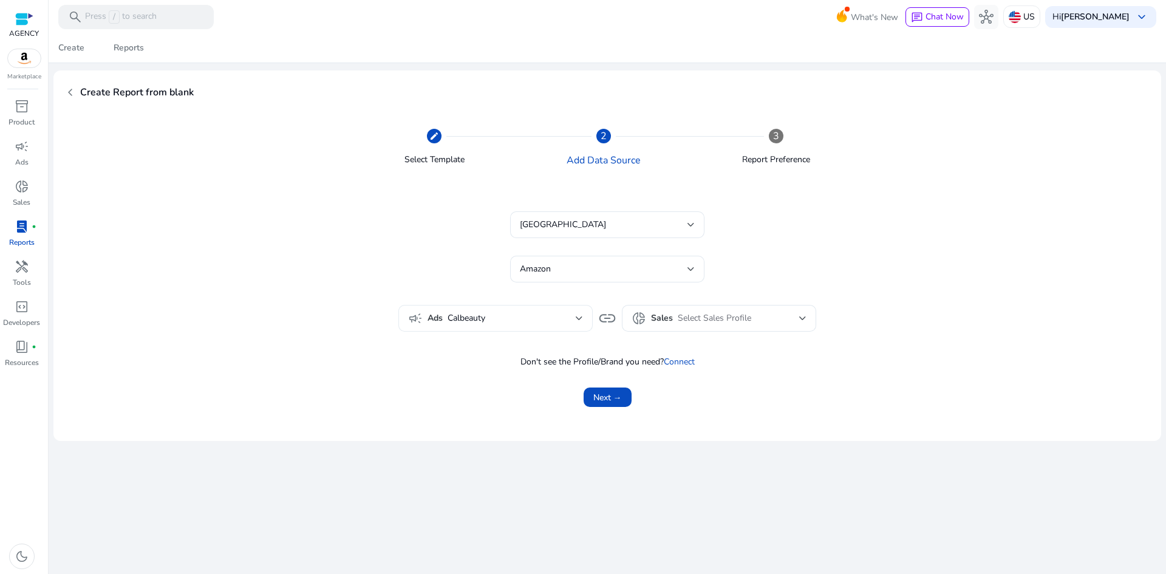
click at [490, 310] on div "campaign Ads Calbeauty" at bounding box center [495, 318] width 175 height 27
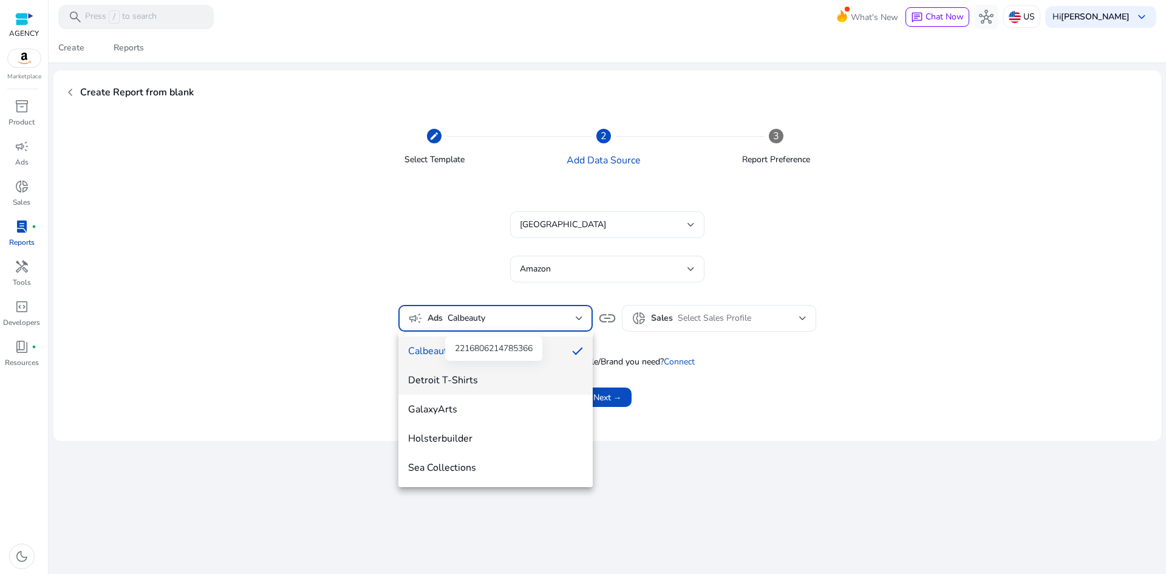
click at [485, 372] on mat-option "Detroit T-Shirts" at bounding box center [495, 380] width 194 height 29
type input "**********"
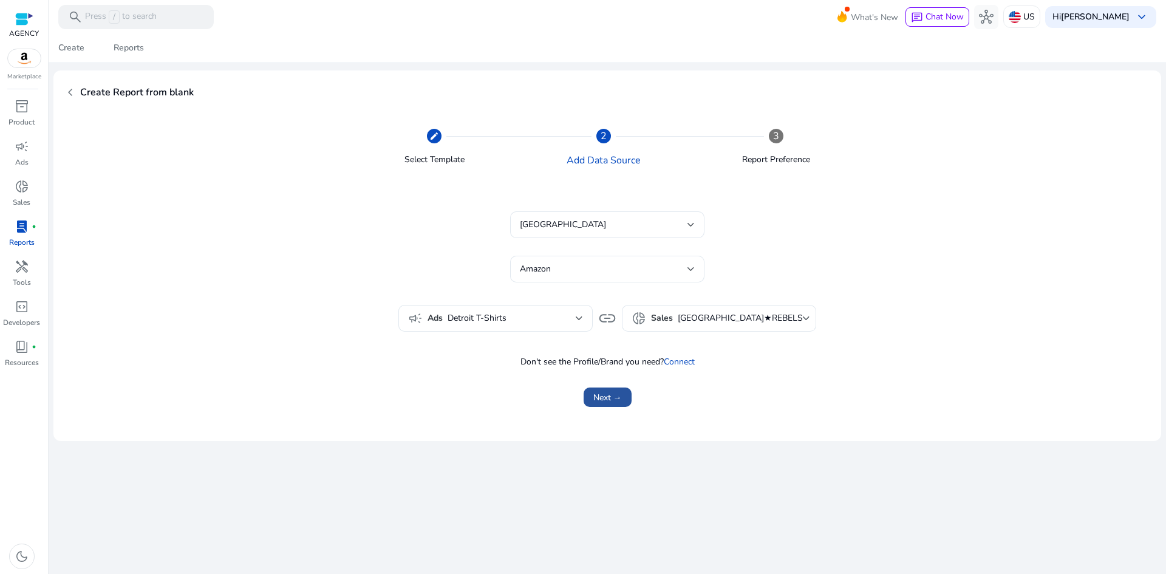
click at [619, 397] on span "Next →" at bounding box center [607, 397] width 29 height 13
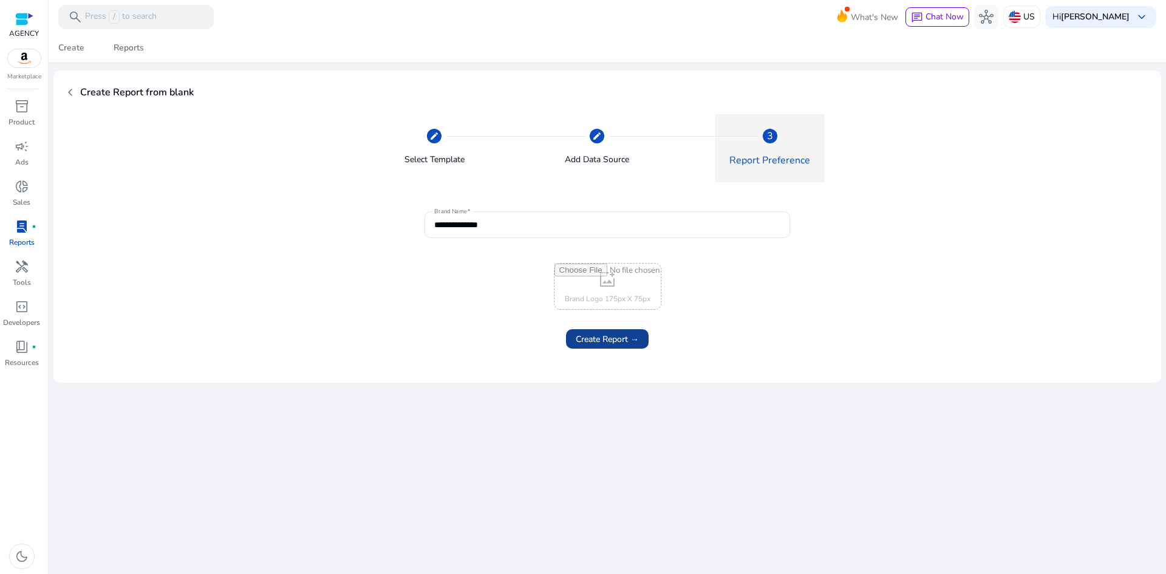
click at [604, 343] on span "Create Report →" at bounding box center [607, 339] width 63 height 13
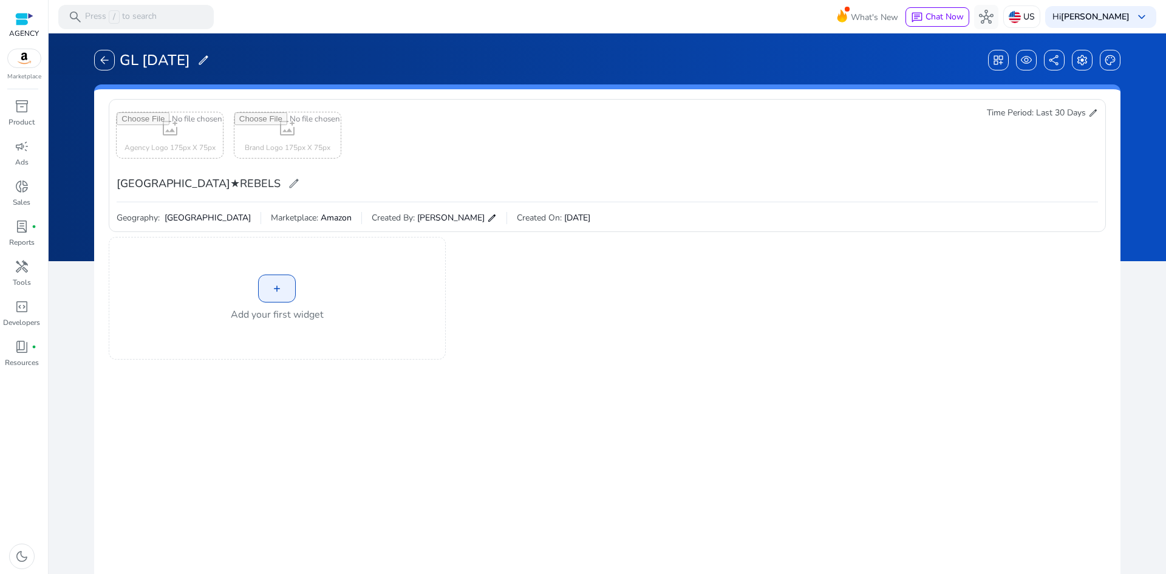
click at [279, 281] on div "+" at bounding box center [277, 289] width 38 height 28
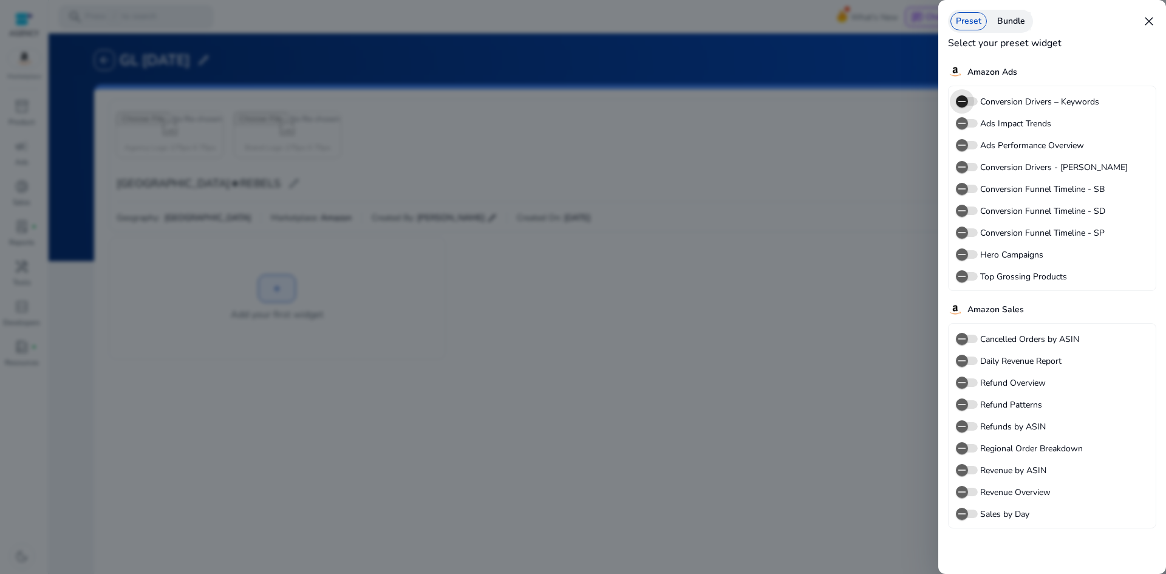
click at [954, 100] on span "button" at bounding box center [962, 101] width 24 height 24
click at [969, 96] on icon "button" at bounding box center [971, 101] width 11 height 11
click at [972, 77] on h5 "Amazon Ads" at bounding box center [993, 72] width 50 height 10
click at [1019, 17] on div "Bundle" at bounding box center [1011, 21] width 39 height 18
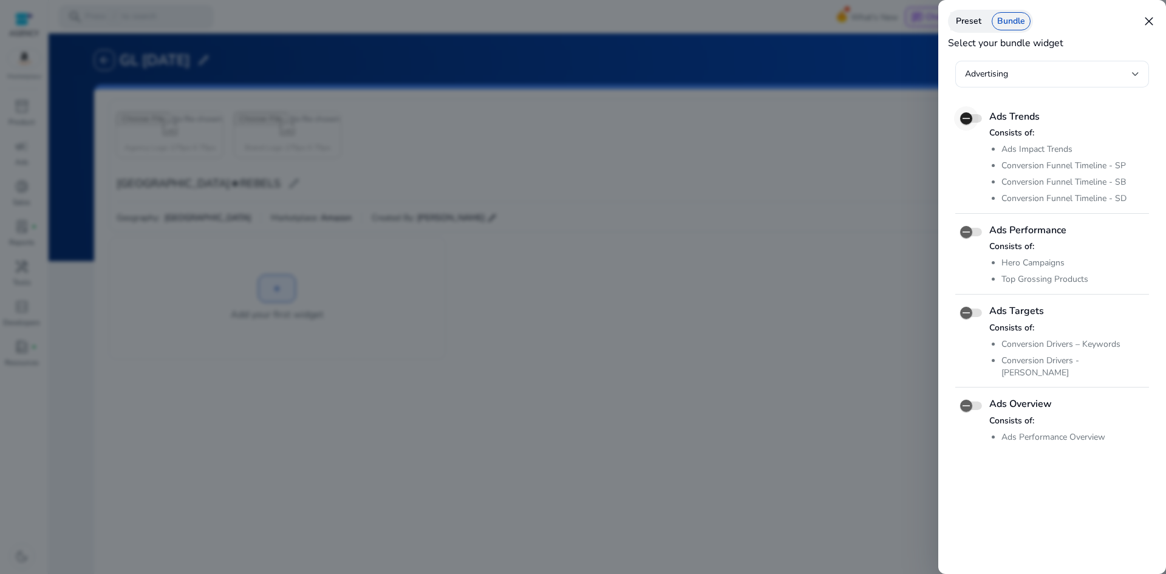
click at [965, 117] on icon "button" at bounding box center [966, 118] width 11 height 11
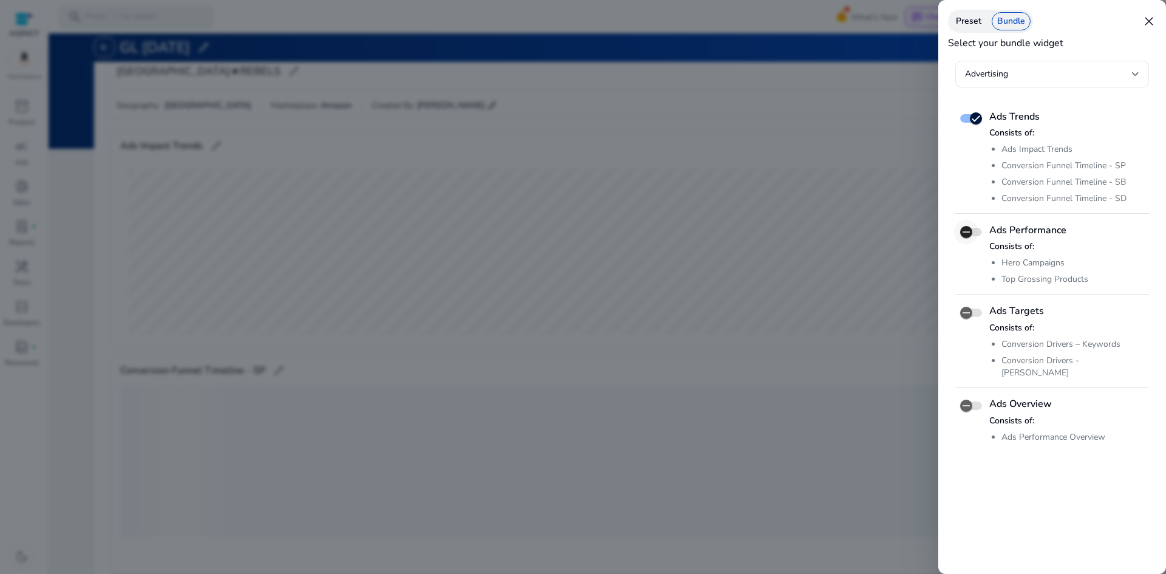
scroll to position [237, 0]
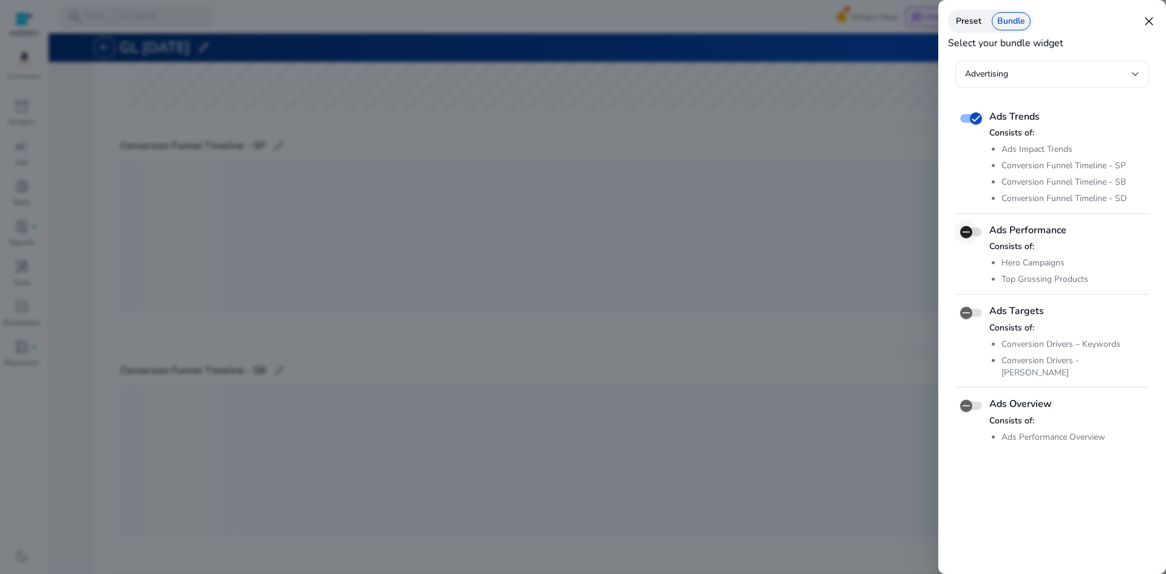
click at [965, 233] on icon "button" at bounding box center [966, 232] width 11 height 11
click at [975, 311] on span "button" at bounding box center [966, 313] width 24 height 24
click at [969, 400] on icon "button" at bounding box center [966, 405] width 11 height 11
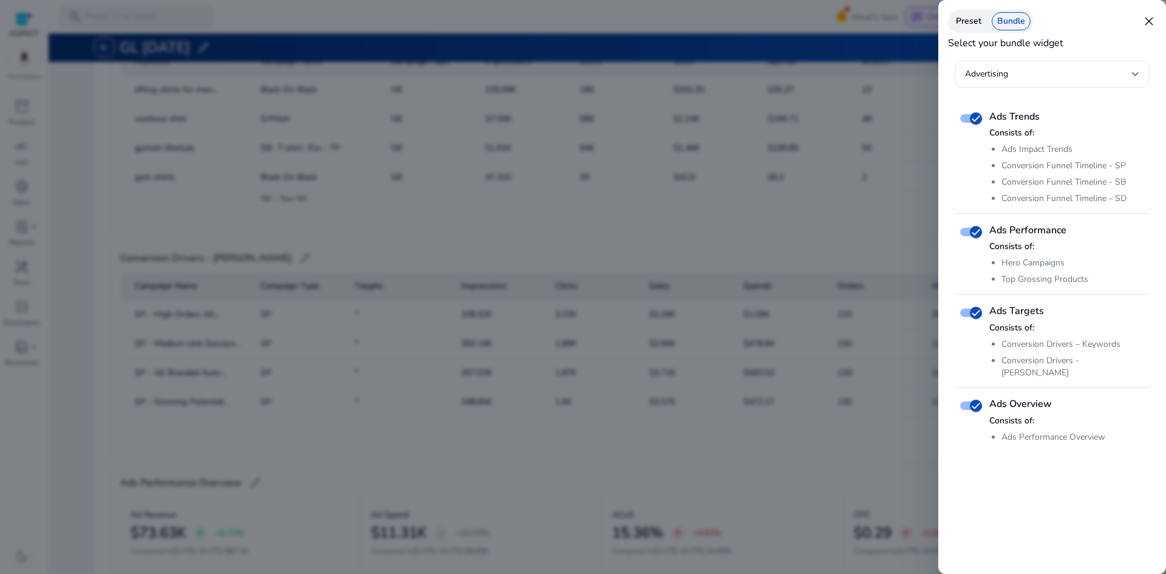
click at [1103, 71] on div "Advertising" at bounding box center [1048, 73] width 167 height 13
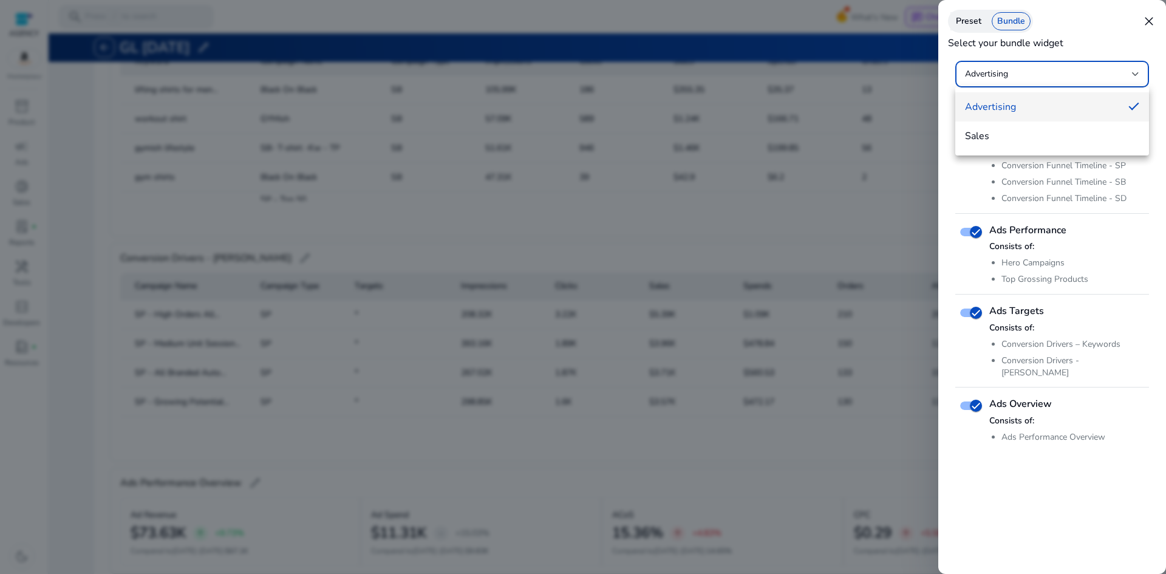
click at [1063, 139] on span "Sales" at bounding box center [1052, 135] width 174 height 13
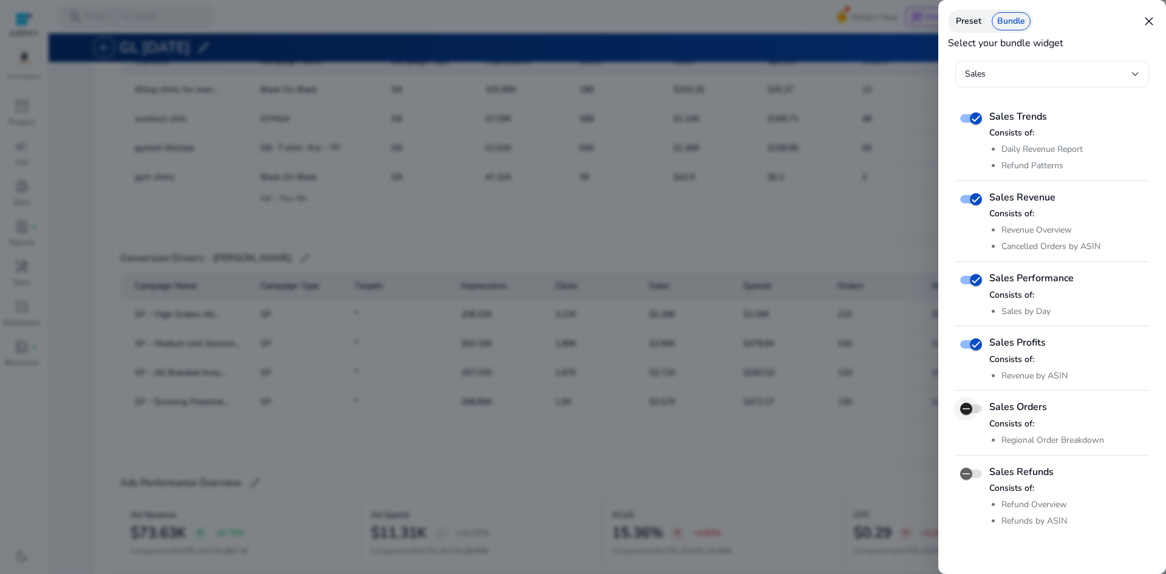
click at [975, 412] on span "button" at bounding box center [966, 409] width 24 height 24
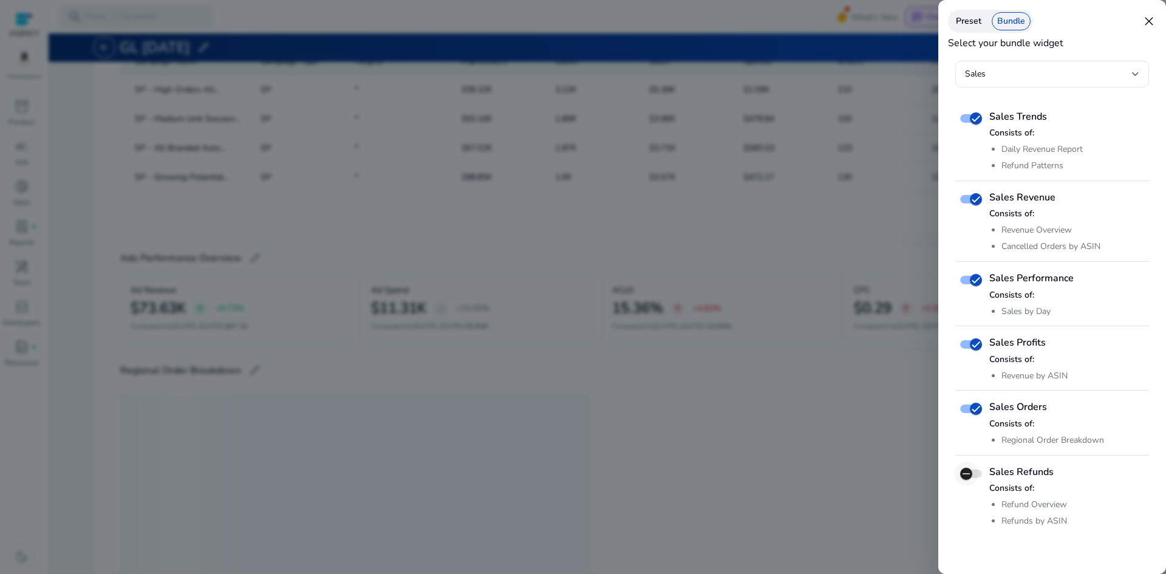
click at [965, 473] on icon "button" at bounding box center [966, 473] width 7 height 1
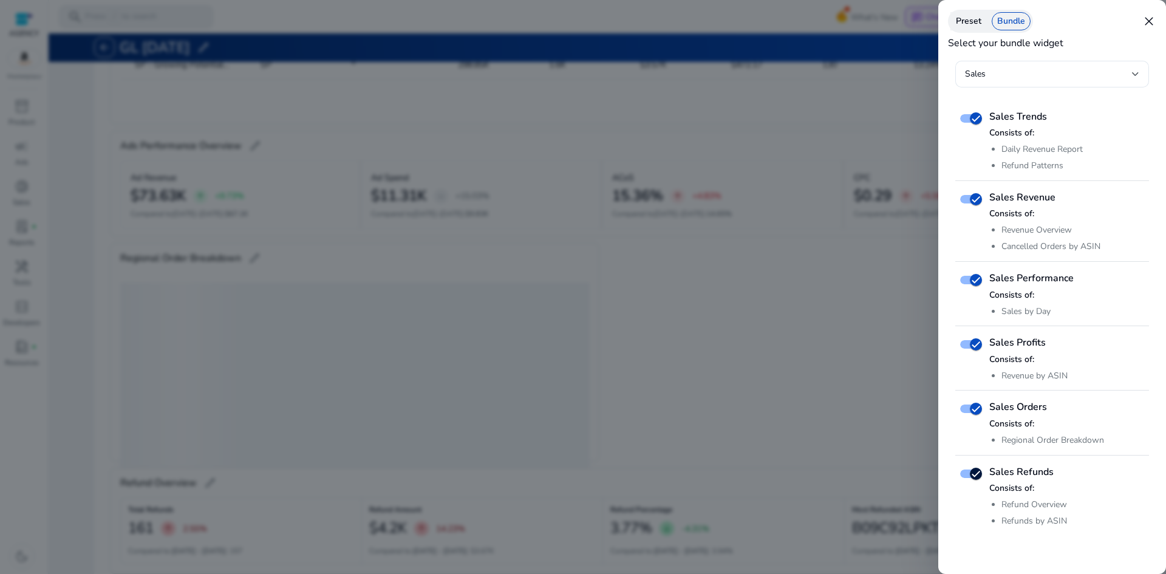
scroll to position [1898, 0]
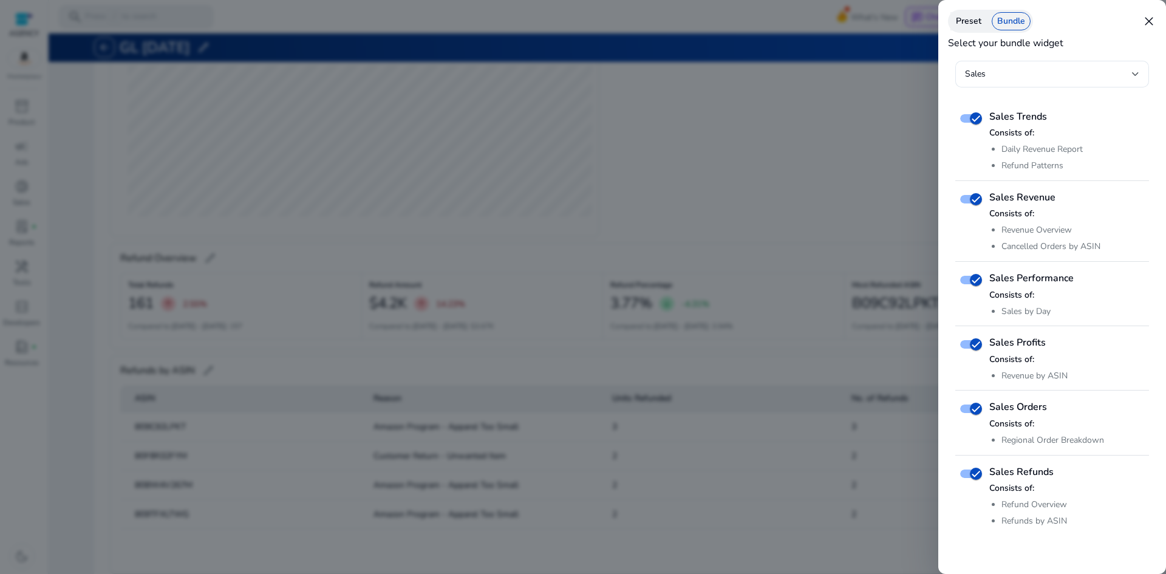
click at [1157, 24] on div "Preset Bundle close Select your bundle widget Sales Sales Trends Consists of: D…" at bounding box center [1052, 287] width 228 height 574
click at [1149, 19] on span "close" at bounding box center [1149, 21] width 15 height 15
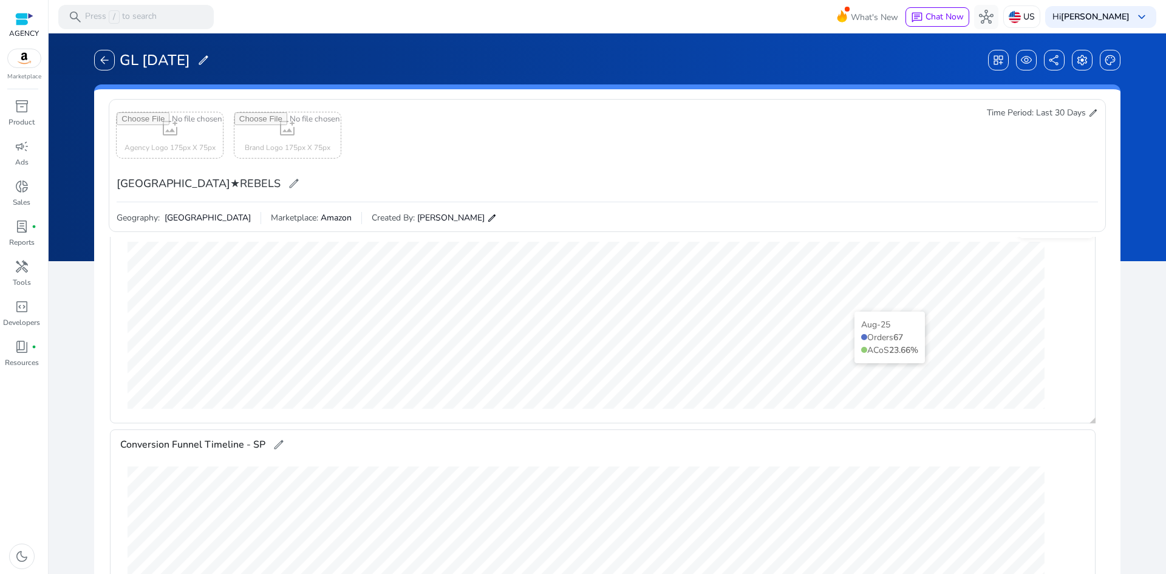
scroll to position [0, 0]
